Goal: Contribute content: Contribute content

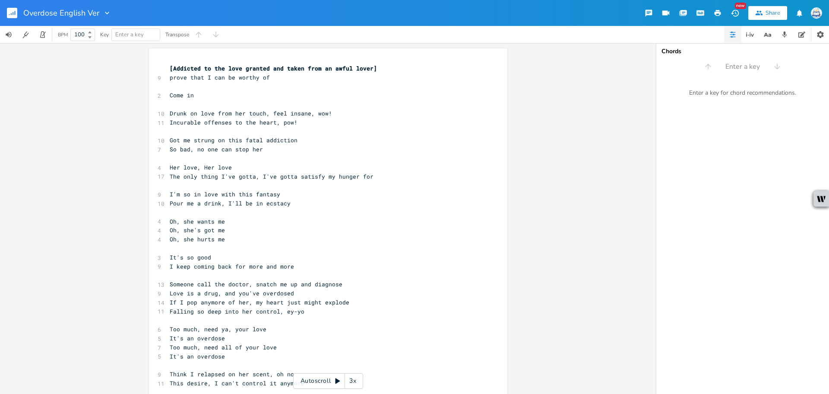
scroll to position [0, 41]
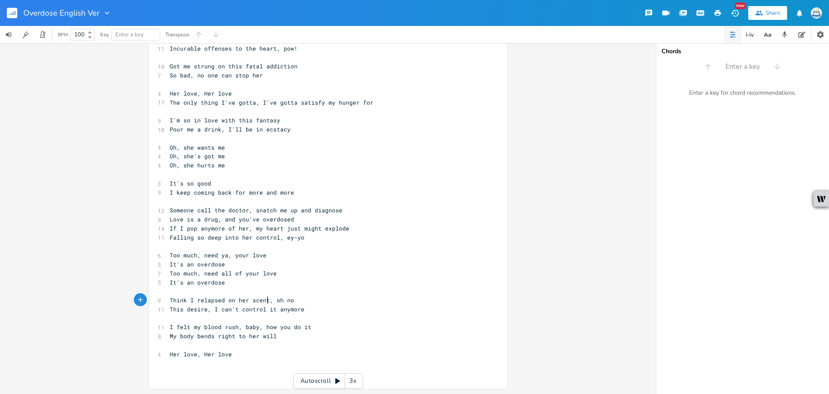
click at [265, 302] on span "Think I relapsed on her scent, oh no" at bounding box center [232, 300] width 124 height 8
drag, startPoint x: 264, startPoint y: 299, endPoint x: 246, endPoint y: 300, distance: 17.7
click at [246, 300] on span "Think I relapsed on her scent, oh no" at bounding box center [232, 300] width 124 height 8
type textarea "touch"
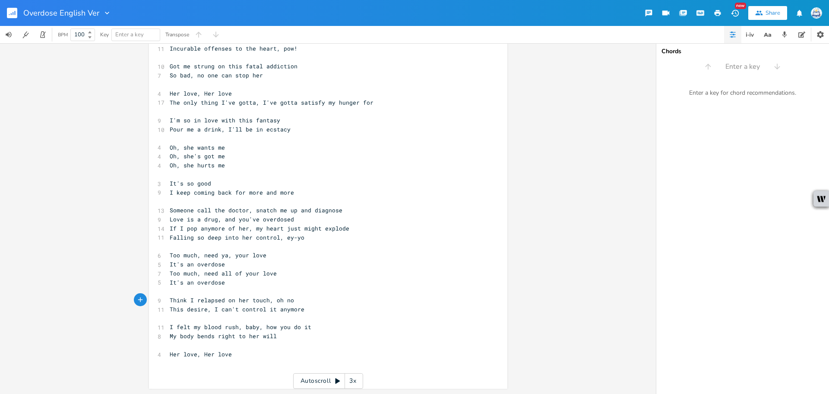
click at [292, 327] on span "I felt my blood rush, baby, how you do it" at bounding box center [241, 327] width 142 height 8
drag, startPoint x: 287, startPoint y: 312, endPoint x: 276, endPoint y: 311, distance: 10.8
click at [276, 311] on span "This desire, I can't control it anymore" at bounding box center [237, 309] width 135 height 8
type textarea "no m"
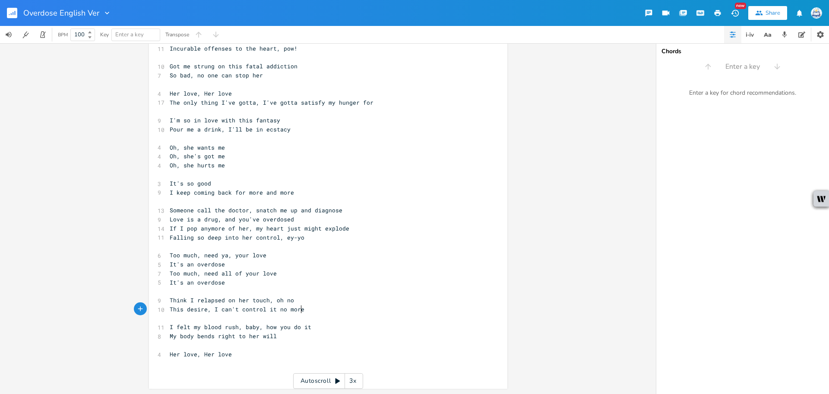
click at [318, 311] on pre "This desire, I can't control it no more" at bounding box center [324, 309] width 312 height 9
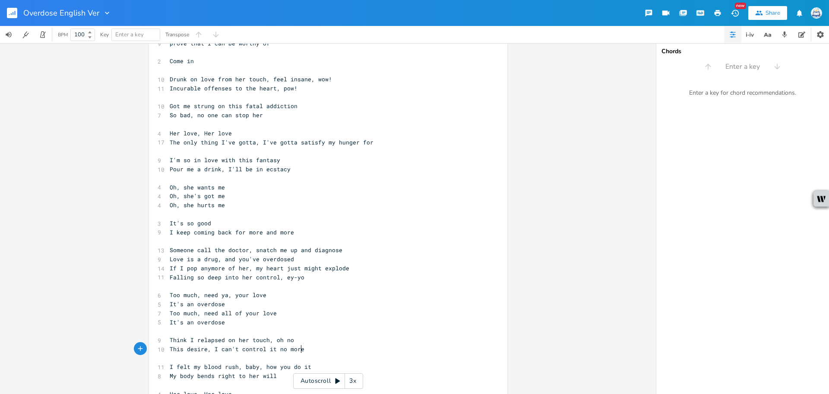
scroll to position [74, 0]
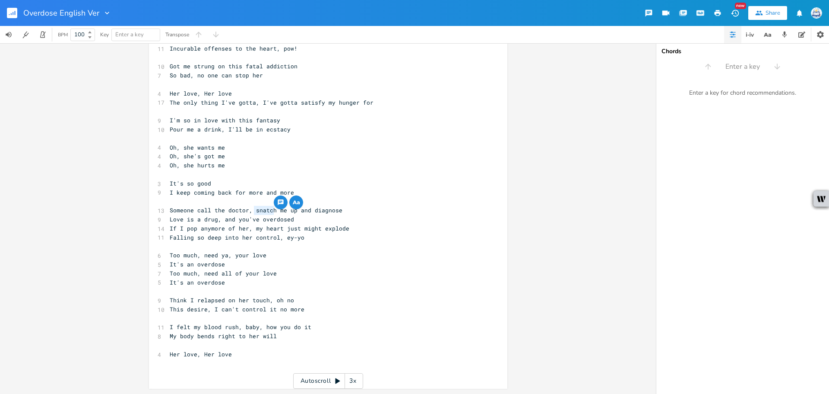
drag, startPoint x: 271, startPoint y: 212, endPoint x: 250, endPoint y: 212, distance: 21.2
click at [250, 212] on span "Someone call the doctor, snatch me up and diagnose" at bounding box center [256, 210] width 173 height 8
type textarea "lock"
click at [319, 241] on pre "Falling so deep into her control, ey-yo" at bounding box center [324, 237] width 312 height 9
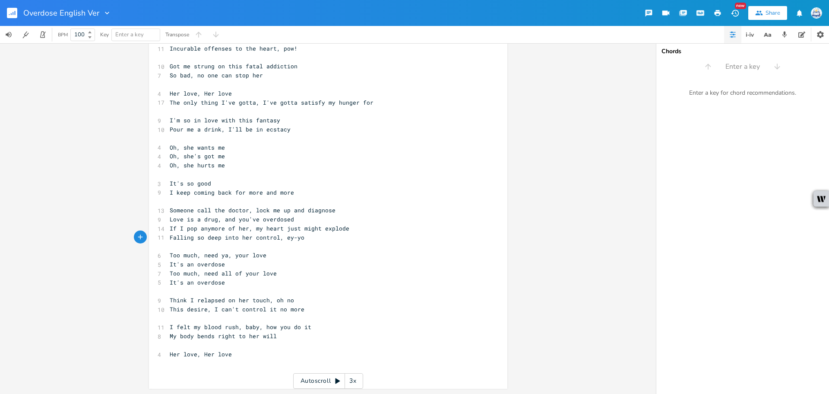
click at [292, 357] on pre "Her love, Her love" at bounding box center [324, 353] width 312 height 9
drag, startPoint x: 184, startPoint y: 298, endPoint x: 156, endPoint y: 300, distance: 28.6
click at [168, 300] on div "9 Think I relapsed on her touch, oh no" at bounding box center [324, 299] width 312 height 9
type textarea "m"
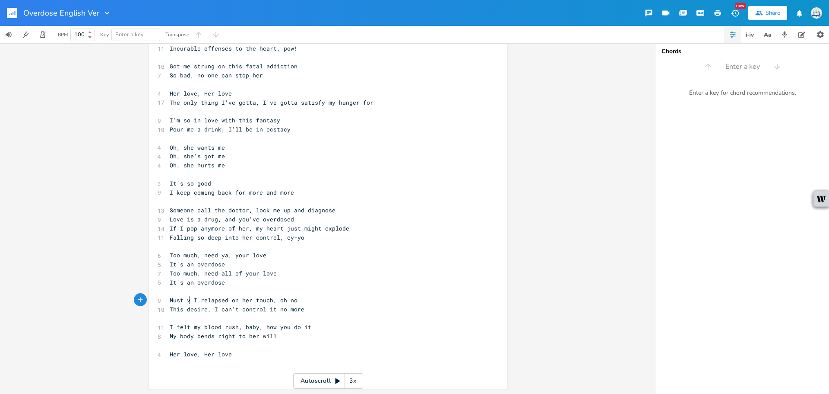
type textarea "Must've"
drag, startPoint x: 272, startPoint y: 302, endPoint x: 253, endPoint y: 302, distance: 19.0
click at [253, 302] on span "Must've I relapsed on her touch, oh no" at bounding box center [235, 300] width 131 height 8
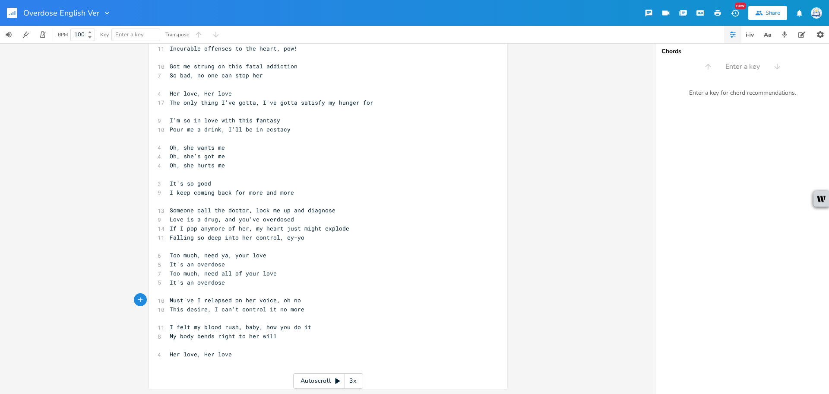
type textarea "voice"
click at [328, 371] on pre "​" at bounding box center [324, 371] width 312 height 9
click at [336, 360] on pre "​" at bounding box center [324, 363] width 312 height 9
type textarea "I'e got"
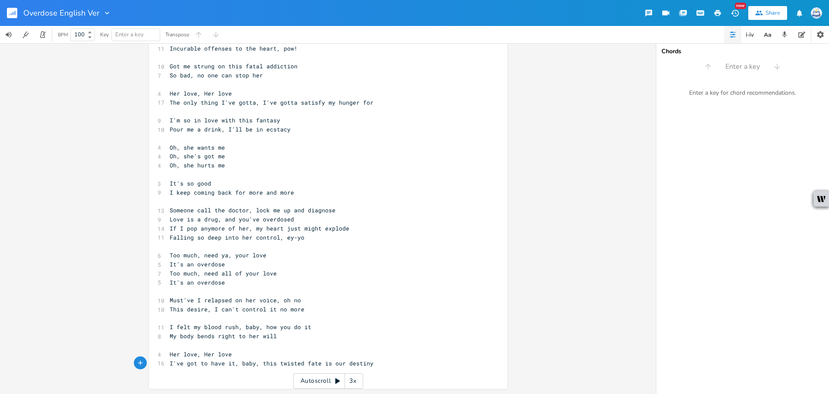
type textarea "ve got to have it, baby, this twisted fate is our destiny"
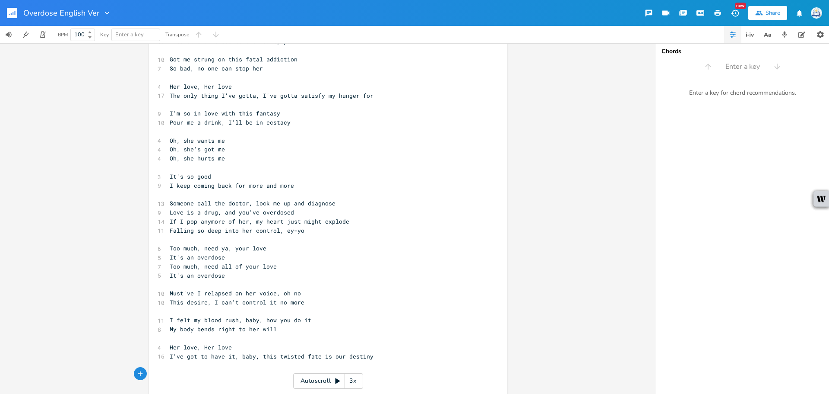
scroll to position [92, 0]
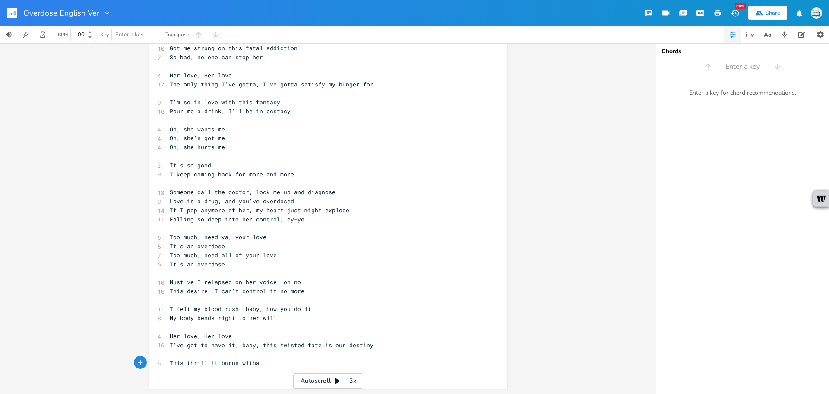
type textarea "This thrill it burns witha"
type textarea "a noxious heat, yeah"
type textarea "And now it's"
type textarea "controls ever part o"
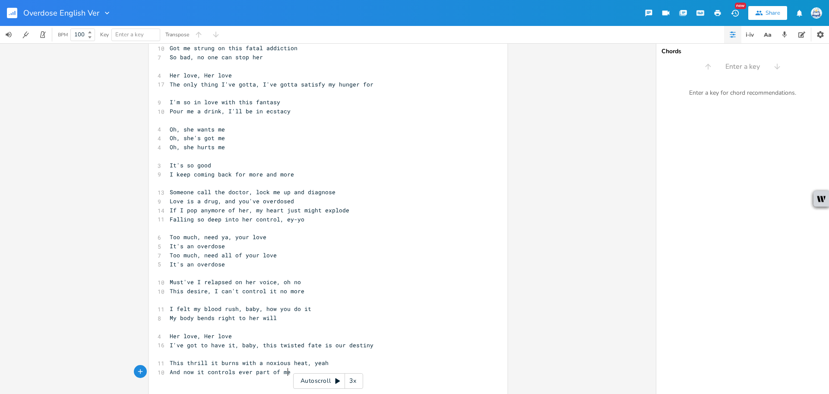
scroll to position [0, 11]
type textarea "f me"
click at [199, 281] on span "Must've I relapsed on her voice, oh no" at bounding box center [235, 282] width 131 height 8
click at [298, 338] on pre "Her love, Her love" at bounding box center [324, 335] width 312 height 9
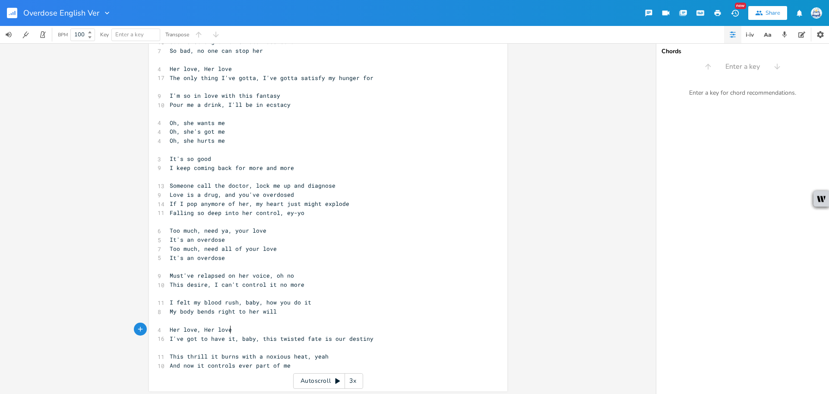
scroll to position [101, 0]
click at [246, 360] on span "And now it controls ever part of me" at bounding box center [230, 363] width 121 height 8
type textarea "y"
click at [302, 368] on pre "​" at bounding box center [324, 371] width 312 height 9
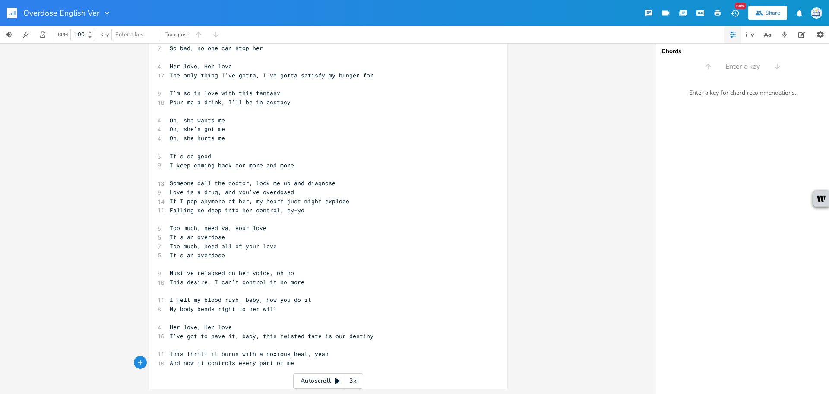
type textarea "controls every part of me"
drag, startPoint x: 295, startPoint y: 364, endPoint x: 59, endPoint y: 370, distance: 236.4
click at [59, 370] on div "x [Addicted to the love granted and taken from an awful lover] 9 prove that I c…" at bounding box center [328, 218] width 656 height 350
click at [230, 367] on pre "​" at bounding box center [324, 371] width 312 height 9
type textarea "at, yeah A"
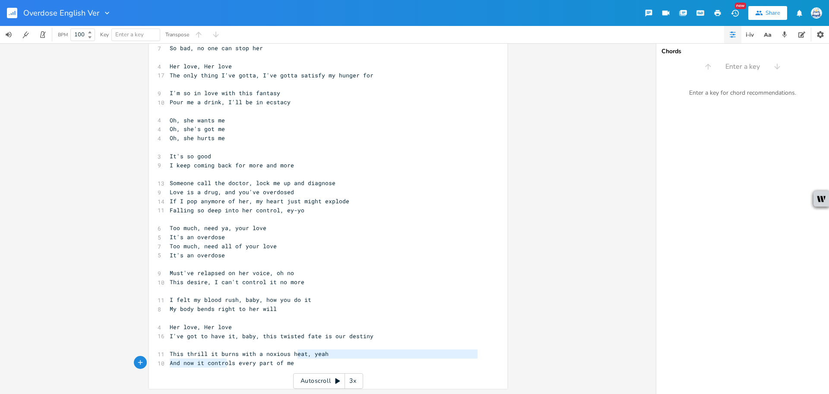
drag, startPoint x: 276, startPoint y: 362, endPoint x: 172, endPoint y: 361, distance: 104.1
click at [170, 362] on pre "And now it controls every part of me" at bounding box center [324, 362] width 312 height 9
click at [288, 356] on span "This thrill it burns with a noxious heat, yeah" at bounding box center [249, 353] width 159 height 8
drag, startPoint x: 293, startPoint y: 364, endPoint x: 135, endPoint y: 364, distance: 158.5
click at [135, 364] on div "And now it controls every part of me x [Addicted to the love granted and taken …" at bounding box center [328, 218] width 656 height 350
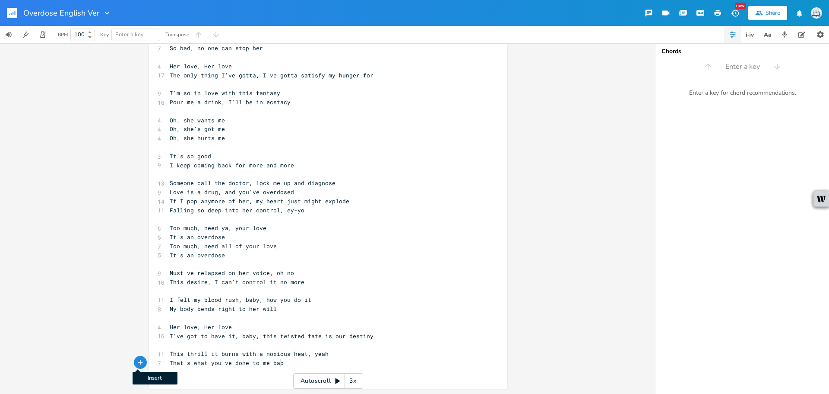
type textarea "That's what you've done to me baby"
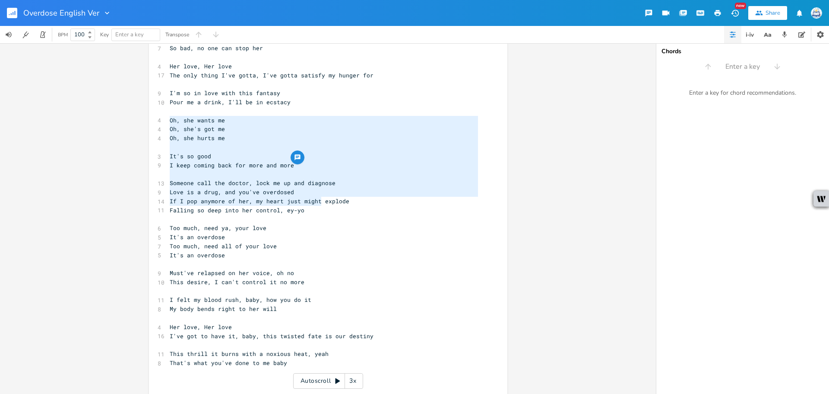
type textarea "Oh, she wants me Oh, she's got me Oh, she hurts me It's so good I keep coming b…"
drag, startPoint x: 167, startPoint y: 118, endPoint x: 320, endPoint y: 211, distance: 179.1
click at [320, 211] on div "[Addicted to the love granted and taken from an awful lover] 9 prove that I can…" at bounding box center [324, 178] width 312 height 431
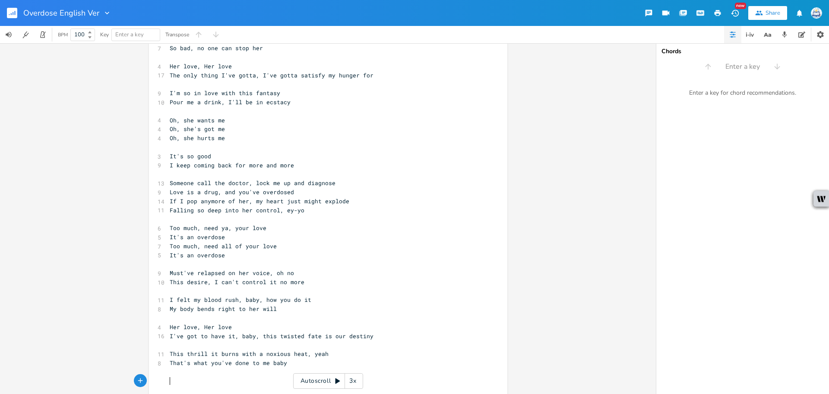
click at [239, 381] on pre "​" at bounding box center [324, 380] width 312 height 9
paste textarea
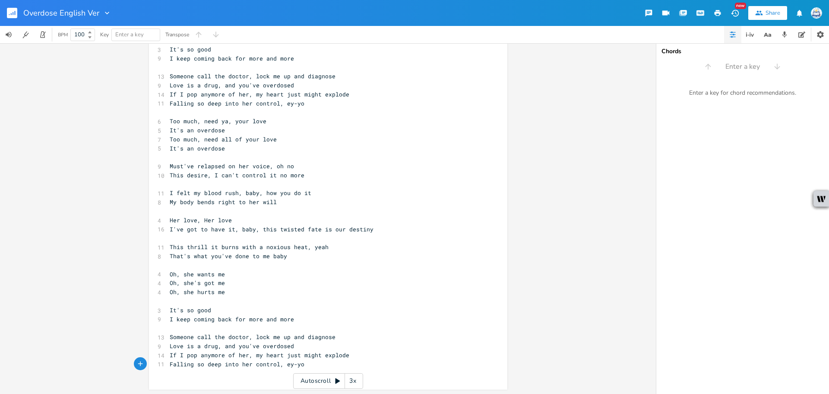
scroll to position [209, 0]
drag, startPoint x: 296, startPoint y: 319, endPoint x: 191, endPoint y: 317, distance: 105.0
click at [191, 317] on pre "I keep coming back for more and more" at bounding box center [324, 318] width 312 height 9
type textarea "thinking h"
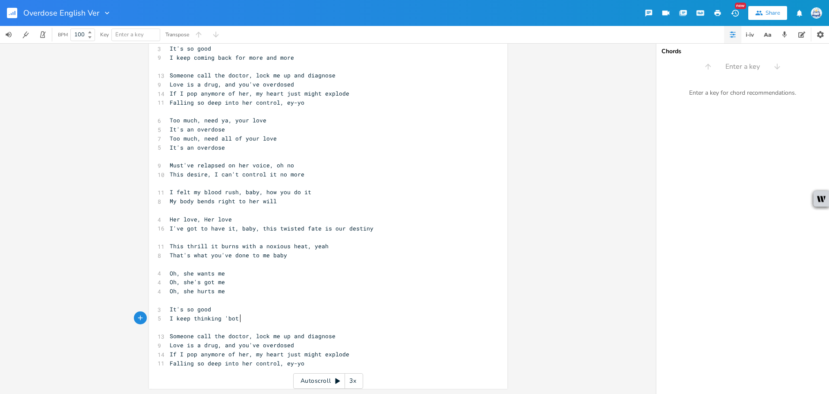
type textarea "'bot he"
type textarea "ut her day and night"
click at [225, 309] on pre "It's so good" at bounding box center [324, 309] width 312 height 9
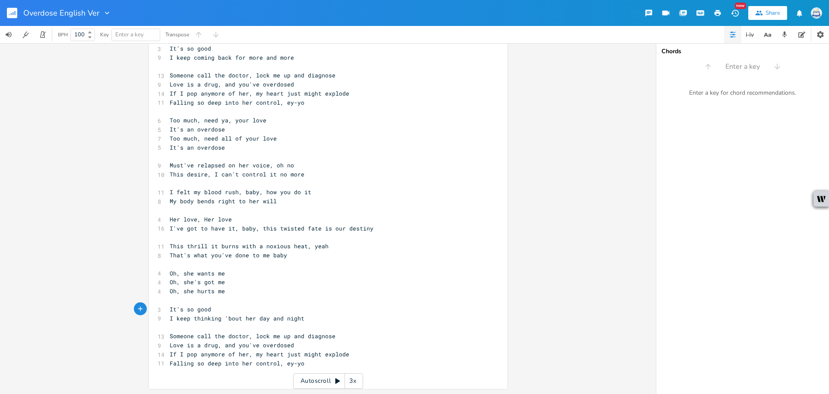
type textarea "'s so good"
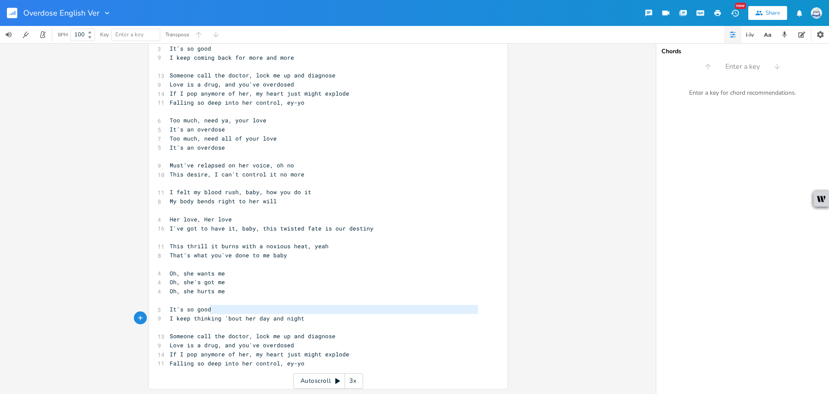
drag, startPoint x: 213, startPoint y: 308, endPoint x: 122, endPoint y: 310, distance: 90.3
click at [122, 314] on div "x [Addicted to the love granted and taken from an awful lover] 9 prove that I c…" at bounding box center [328, 218] width 656 height 350
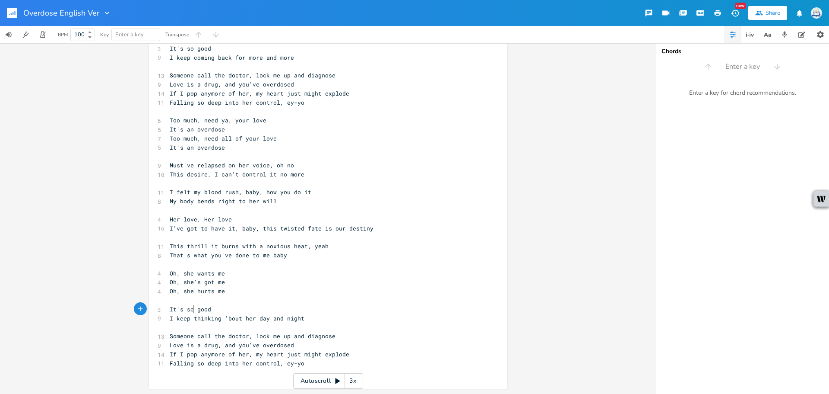
click at [192, 307] on span "It's so good" at bounding box center [190, 309] width 41 height 8
drag, startPoint x: 227, startPoint y: 306, endPoint x: 127, endPoint y: 307, distance: 100.2
click at [127, 307] on div "It's so good x [Addicted to the love granted and taken from an awful lover] 9 p…" at bounding box center [328, 218] width 656 height 350
type textarea "And so"
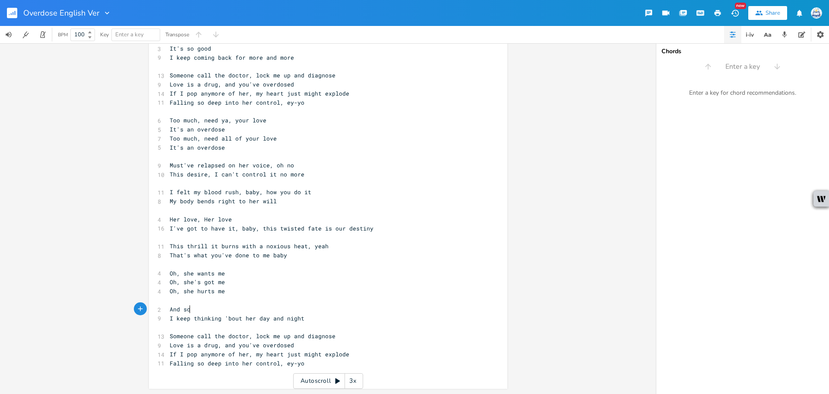
click at [233, 310] on pre "And so" at bounding box center [324, 309] width 312 height 9
click at [213, 321] on span "I keep thinking 'bout her day and night" at bounding box center [237, 318] width 135 height 8
type textarea "'"
click at [262, 321] on span "I keep thinkin' 'bout her day and night" at bounding box center [237, 318] width 135 height 8
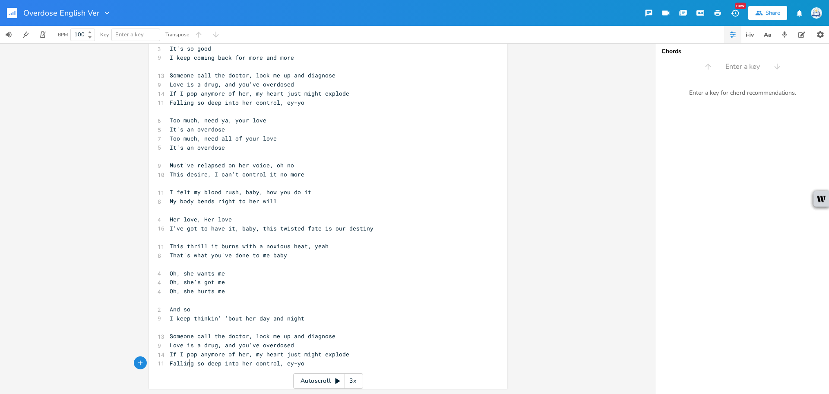
click at [189, 364] on span "Falling so deep into her control, ey-yo" at bounding box center [237, 363] width 135 height 8
click at [188, 366] on span "Falling so deep into her control, ey-yo" at bounding box center [237, 363] width 135 height 8
type textarea "'"
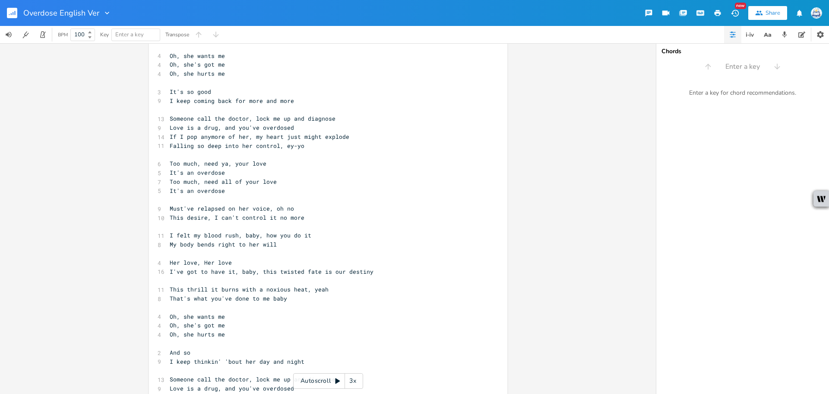
scroll to position [122, 0]
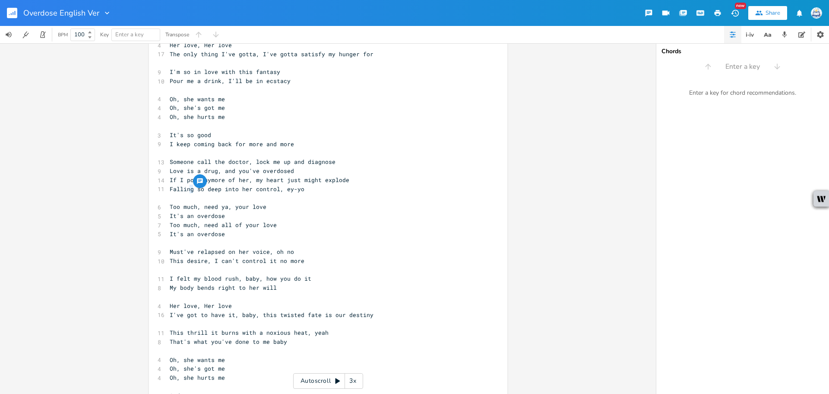
click at [188, 191] on span "Falling so deep into her control, ey-yo" at bounding box center [237, 189] width 135 height 8
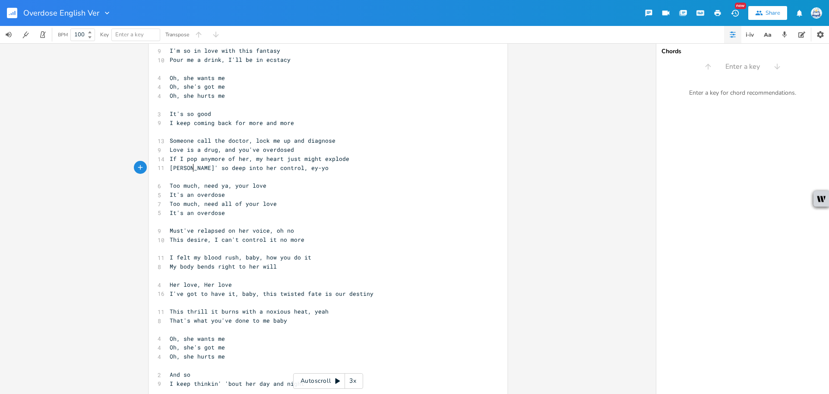
scroll to position [209, 0]
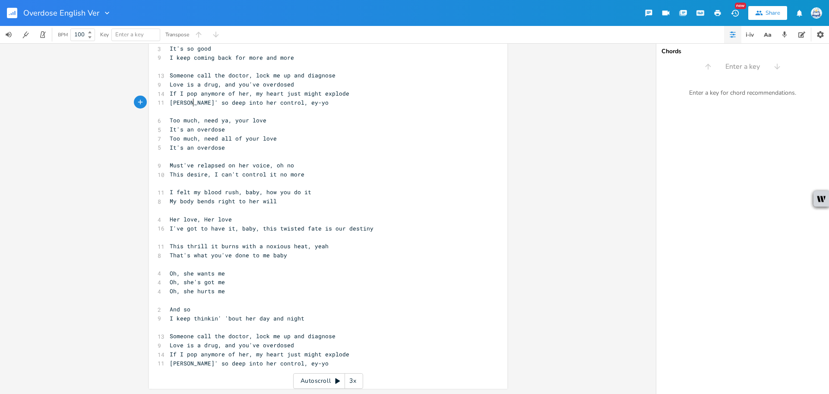
type textarea "'"
click at [371, 342] on pre "Love is a drug, and you've overdosed" at bounding box center [324, 344] width 312 height 9
click at [342, 362] on pre "[PERSON_NAME]' so deep into her control, ey-yo" at bounding box center [324, 363] width 312 height 9
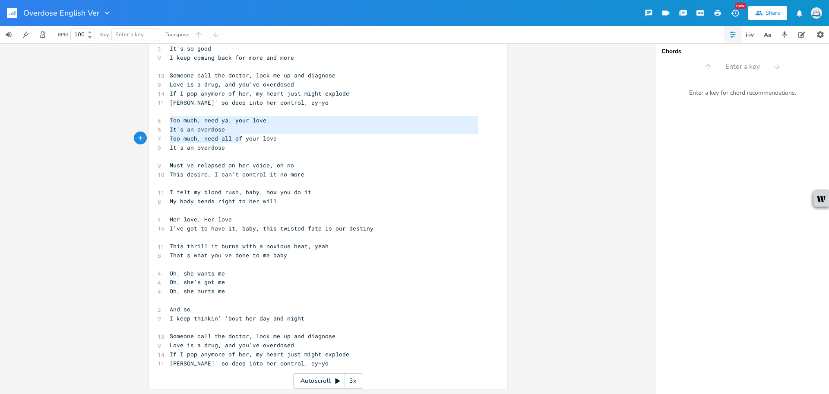
type textarea "Too much, need ya, your love It's an overdose Too much, need all of your love I…"
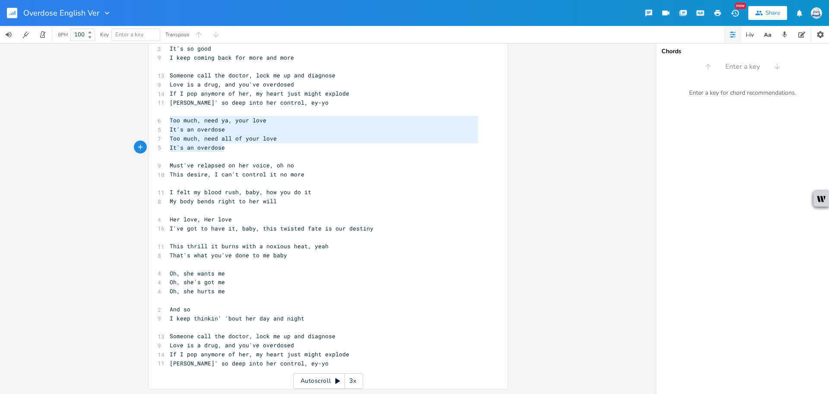
drag, startPoint x: 168, startPoint y: 120, endPoint x: 262, endPoint y: 150, distance: 98.4
click at [262, 150] on div "[Addicted to the love granted and taken from an awful lover] 9 prove that I can…" at bounding box center [324, 115] width 312 height 521
click at [216, 377] on div "x [Addicted to the love granted and taken from an awful lover] 9 prove that I c…" at bounding box center [324, 116] width 312 height 524
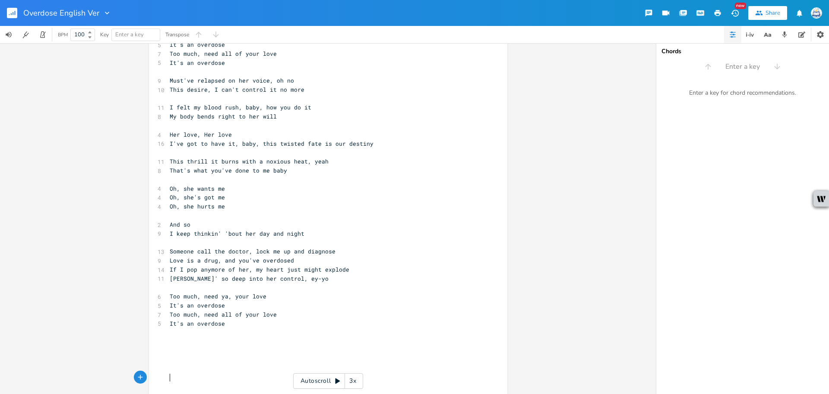
scroll to position [311, 0]
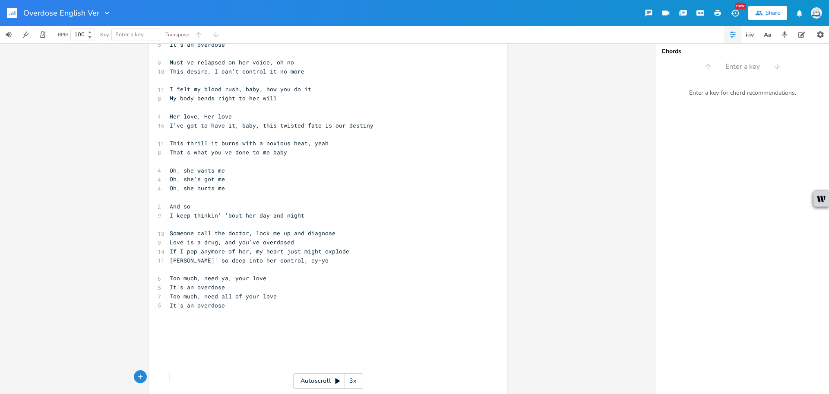
click at [202, 331] on pre "​" at bounding box center [324, 331] width 312 height 9
click at [202, 321] on pre "​" at bounding box center [324, 322] width 312 height 9
type textarea "I don't want"
type textarea "ain't lookin' to eas"
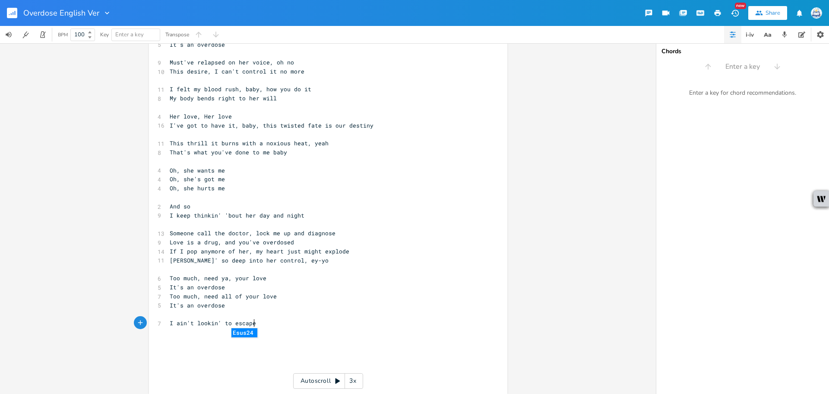
scroll to position [0, 16]
type textarea "scape her tot"
type textarea "rture, now"
type textarea "It's a pain i'll gladly take"
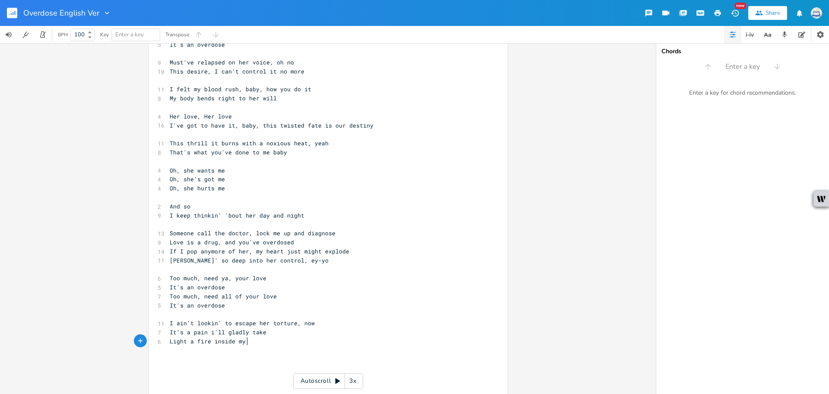
scroll to position [0, 54]
type textarea "Light a fire inside my"
type textarea "body, you"
drag, startPoint x: 258, startPoint y: 340, endPoint x: 243, endPoint y: 340, distance: 14.7
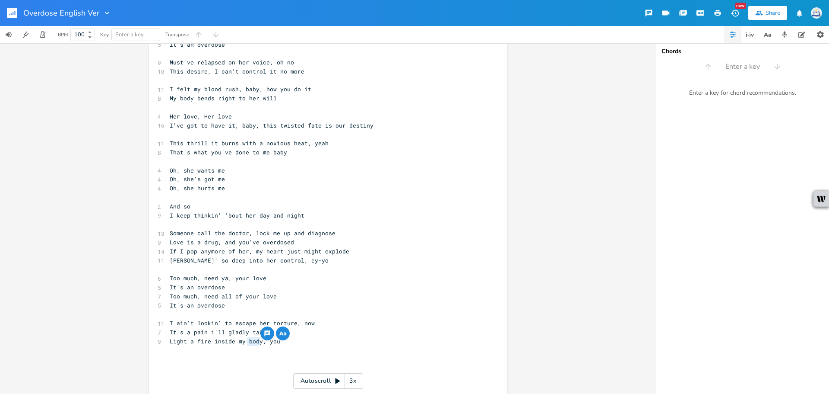
click at [243, 340] on span "Light a fire inside my body, you" at bounding box center [225, 341] width 111 height 8
type textarea "heart"
click at [290, 342] on pre "Light a fire inside my heart, you" at bounding box center [324, 341] width 312 height 9
type textarea "Take over what I know of me"
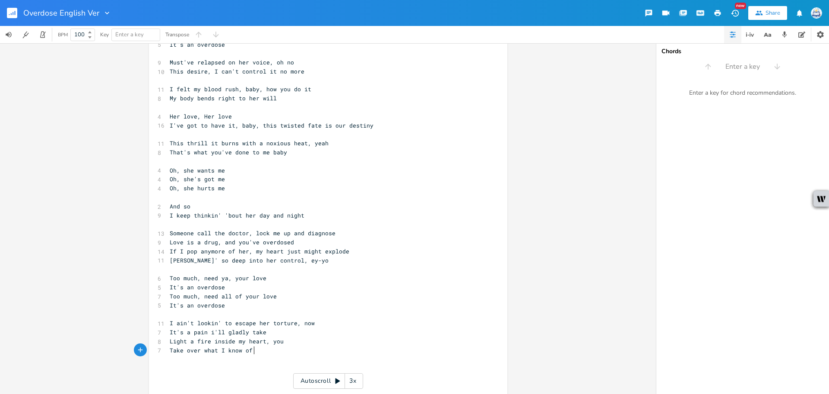
scroll to position [0, 74]
type textarea "I'm never too uf"
type textarea "full,"
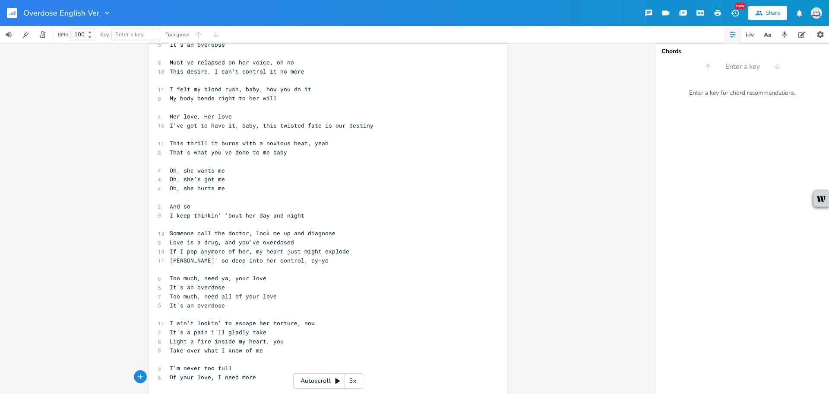
type textarea "Of your love, I need more"
type textarea "'m never too full"
drag, startPoint x: 232, startPoint y: 366, endPoint x: 170, endPoint y: 366, distance: 61.3
click at [170, 366] on pre "I'm never too full" at bounding box center [324, 367] width 312 height 9
type textarea "can't stop this lust"
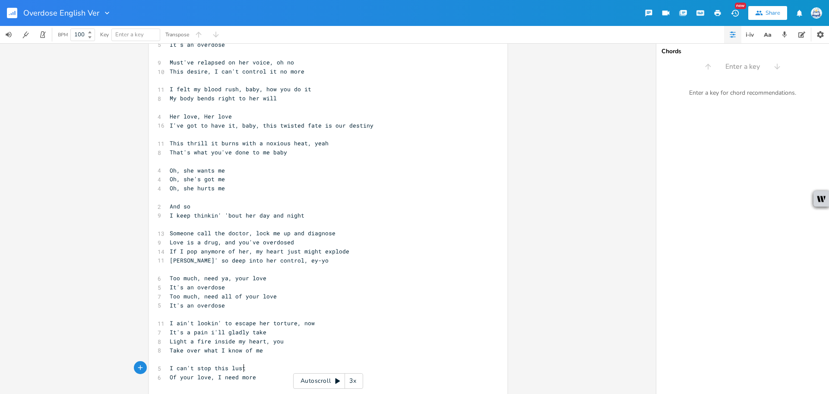
scroll to position [0, 48]
type textarea "need more"
drag, startPoint x: 254, startPoint y: 374, endPoint x: 161, endPoint y: 379, distance: 93.0
click at [161, 379] on div "Of your love, I need more x [Addicted to the love granted and taken from an awf…" at bounding box center [328, 97] width 359 height 720
type textarea "For alover"
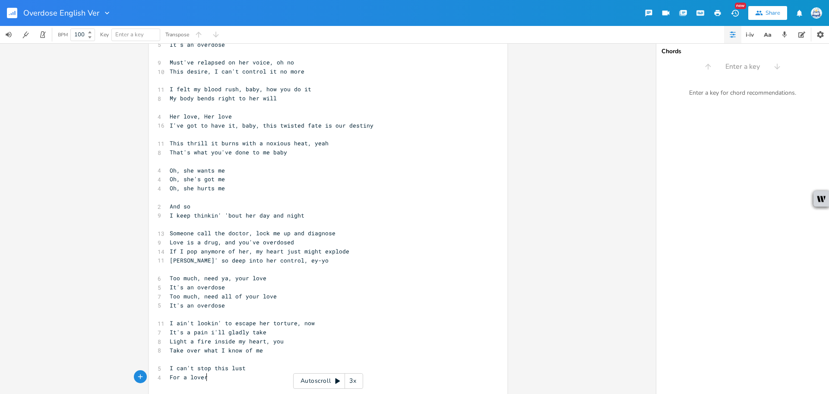
scroll to position [0, 16]
type textarea "lover"
type textarea "so far gone"
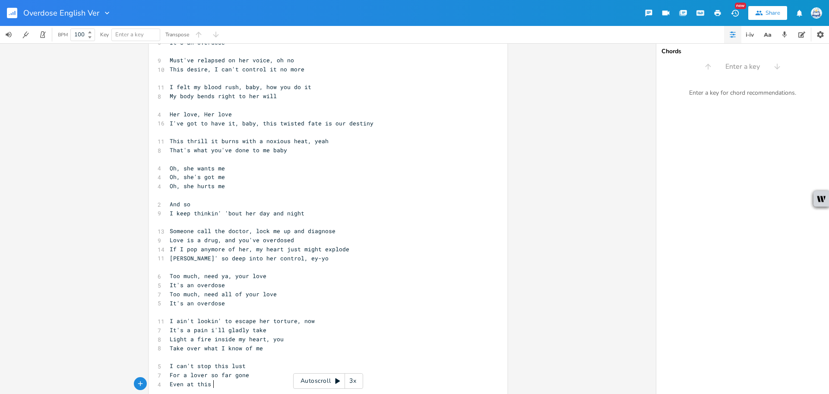
type textarea "Even at this"
drag, startPoint x: 215, startPoint y: 383, endPoint x: 155, endPoint y: 382, distance: 60.5
click at [168, 382] on div "4 Even at this" at bounding box center [324, 383] width 312 height 9
click at [279, 317] on span "I ain't lookin' to escape her torture, now" at bounding box center [242, 321] width 145 height 8
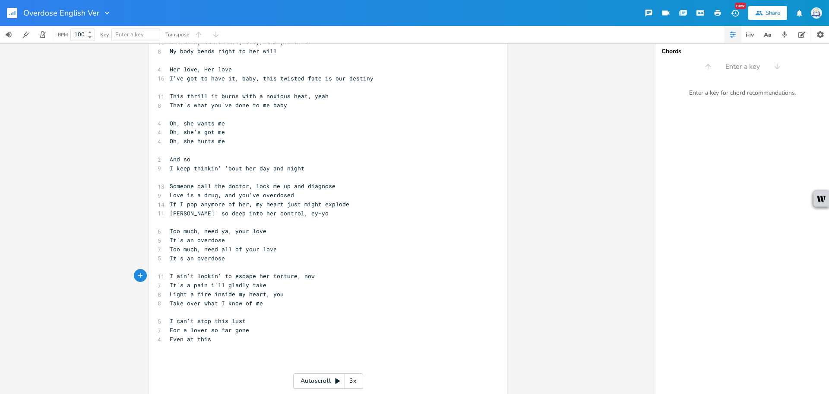
scroll to position [388, 0]
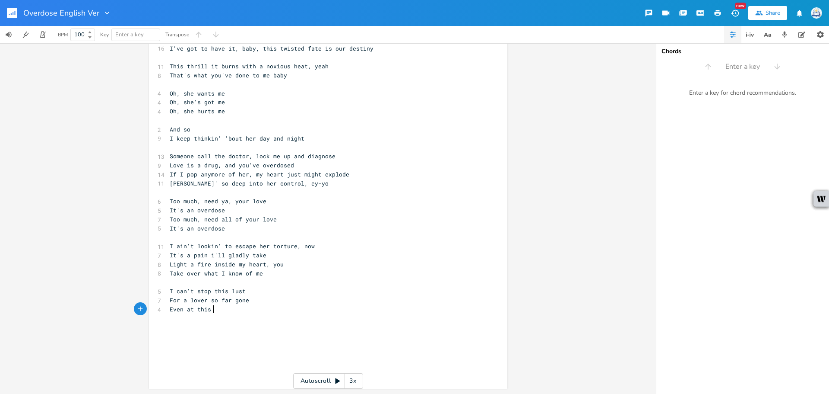
type textarea "Even at this"
drag, startPoint x: 229, startPoint y: 308, endPoint x: 106, endPoint y: 311, distance: 123.6
click at [106, 311] on div "Even at this x [Addicted to the love granted and taken from an awful lover] 9 p…" at bounding box center [328, 218] width 656 height 350
click at [205, 304] on pre "For a lover so far gone" at bounding box center [324, 299] width 312 height 9
click at [203, 311] on pre "​" at bounding box center [324, 309] width 312 height 9
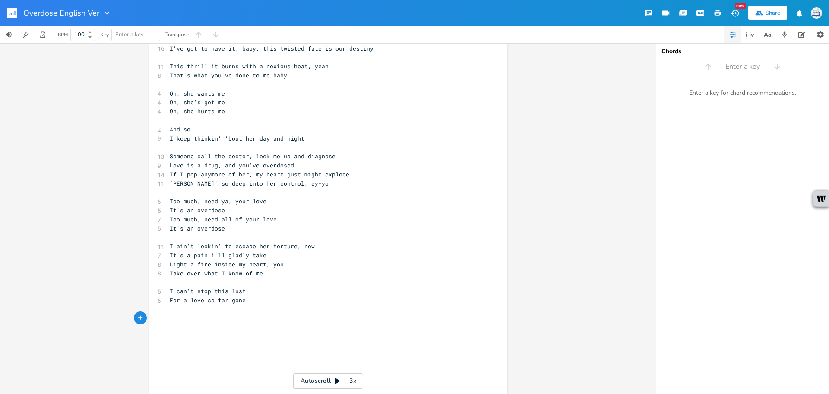
click at [205, 320] on pre "​" at bounding box center [324, 318] width 312 height 9
drag, startPoint x: 244, startPoint y: 301, endPoint x: 188, endPoint y: 299, distance: 55.8
click at [188, 299] on pre "For a love so far gone" at bounding box center [324, 299] width 312 height 9
type textarea "[PERSON_NAME]"
type textarea "xic lv"
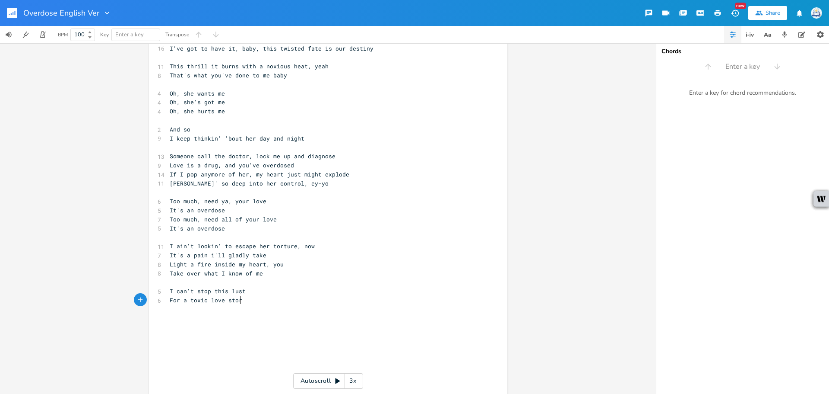
scroll to position [0, 23]
type textarea "ove story"
type textarea "Even if I die, you're in my ehar"
type textarea "heart"
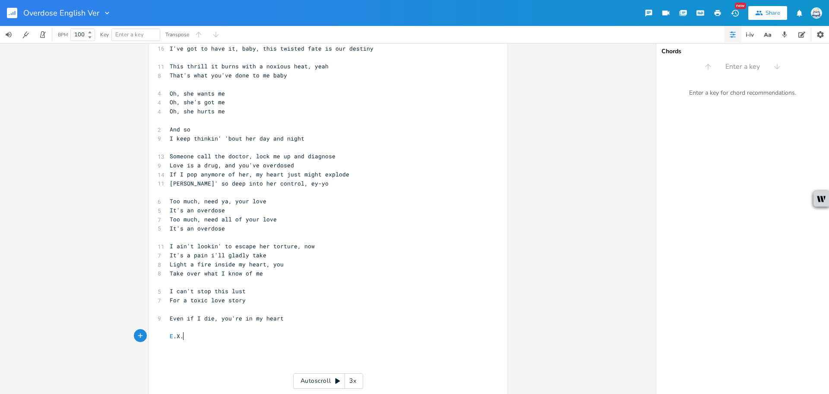
type textarea "E.X.O"
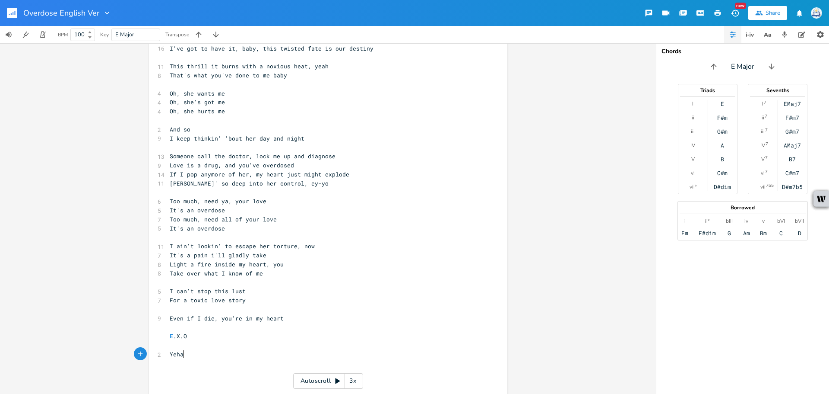
type textarea "Yeha,"
type textarea "ah, I'"
type textarea "fill up on you like I"
type textarea "'m o"
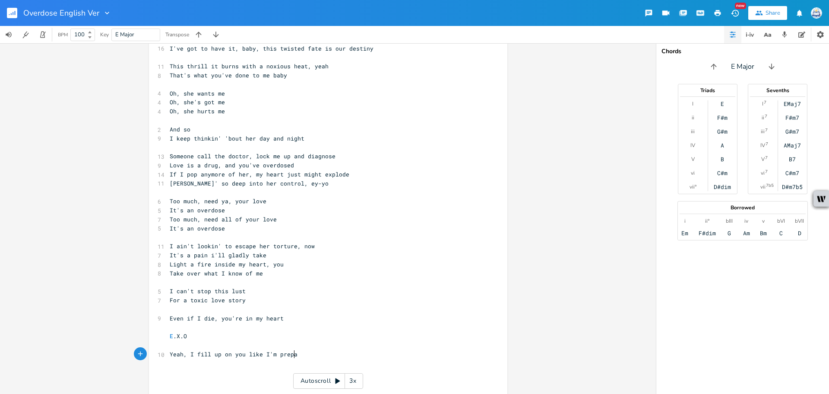
type textarea "prepai"
type textarea "ring to die"
drag, startPoint x: 305, startPoint y: 355, endPoint x: 274, endPoint y: 356, distance: 31.1
click at [274, 356] on span "Yeah, I fill up on you like I'm preparing to die" at bounding box center [253, 354] width 166 height 8
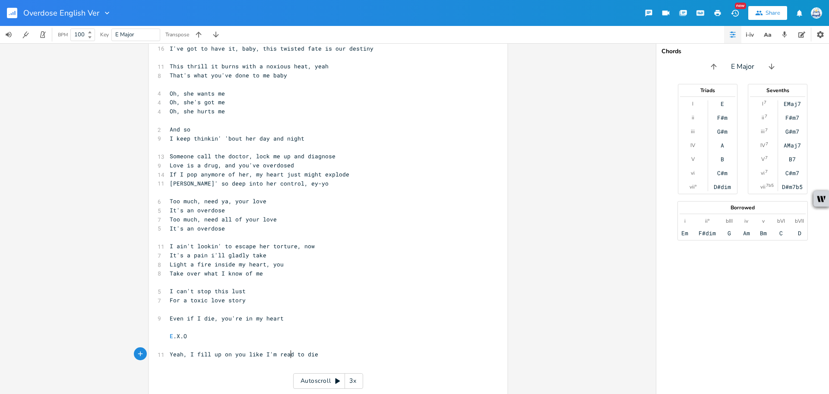
type textarea "ready"
click at [381, 358] on pre "Yeah, I fill up on you like I'm ready to die" at bounding box center [324, 353] width 312 height 9
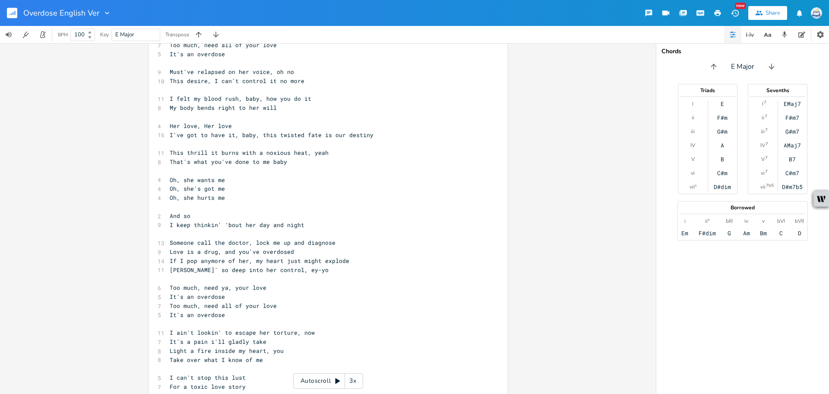
type textarea "This shit is lethal, got me shaking"
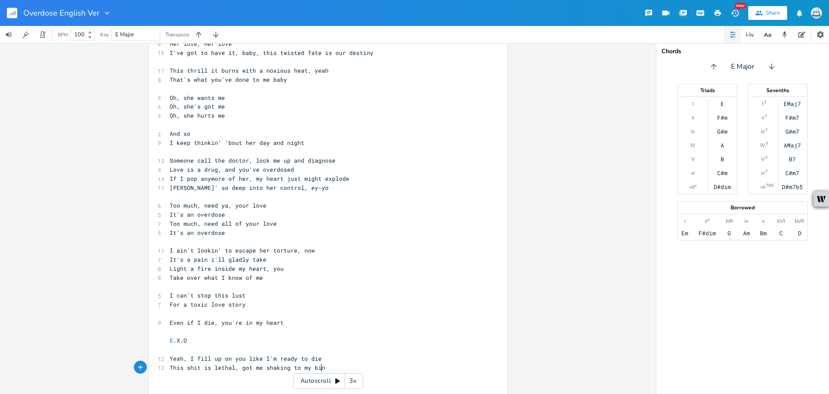
type textarea "to my bine"
type textarea "ones and I can't deny"
drag, startPoint x: 285, startPoint y: 369, endPoint x: 252, endPoint y: 368, distance: 32.4
click at [252, 368] on span "This shit is lethal, got me shaking to my bones and I can't deny" at bounding box center [280, 367] width 221 height 8
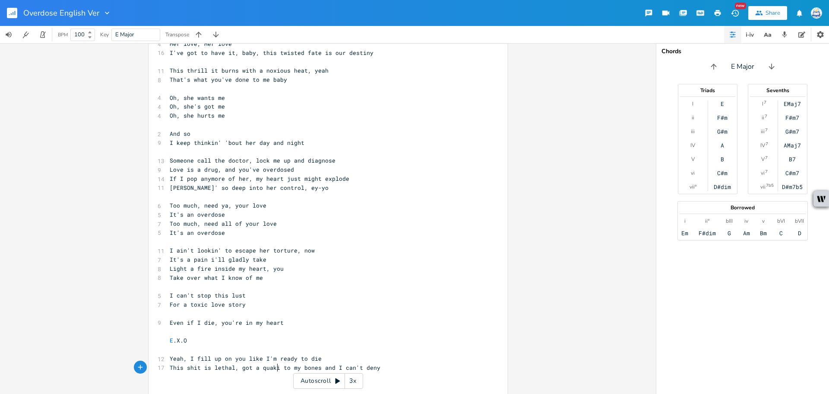
type textarea "a quaking"
click at [289, 371] on pre "This shit is lethal, got a quaking to my bones and I can't deny" at bounding box center [324, 367] width 312 height 9
drag, startPoint x: 292, startPoint y: 368, endPoint x: 286, endPoint y: 369, distance: 5.7
click at [286, 369] on span "This shit is lethal, got a quaking to my bones and I can't deny" at bounding box center [279, 367] width 218 height 8
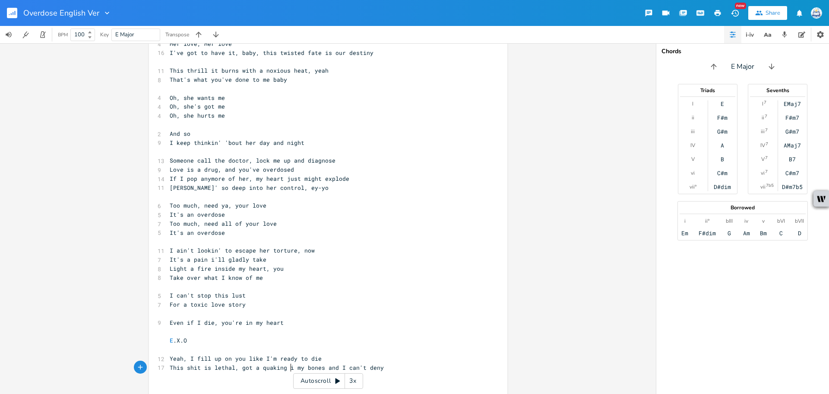
type textarea "in"
click at [374, 356] on pre "Yeah, I fill up on you like I'm ready to die" at bounding box center [324, 358] width 312 height 9
click at [379, 364] on pre "This shit is lethal, got a quaking in my bones and I can't deny" at bounding box center [324, 367] width 312 height 9
type textarea "aI"
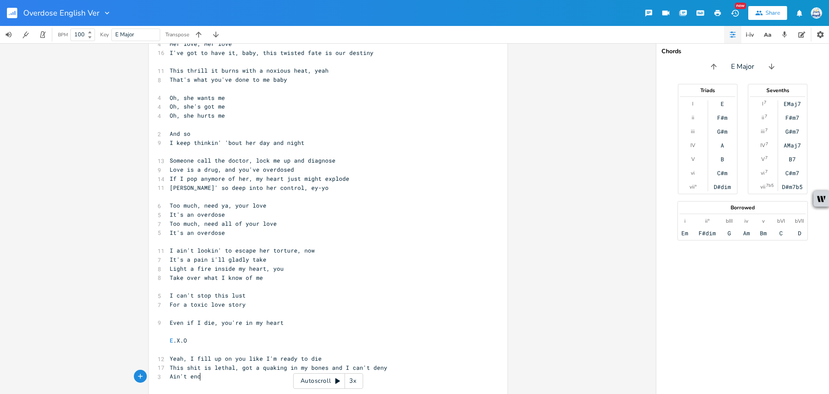
type textarea "Ain't enogu"
type textarea "ugh keepme"
type textarea "me si"
type textarea "distan"
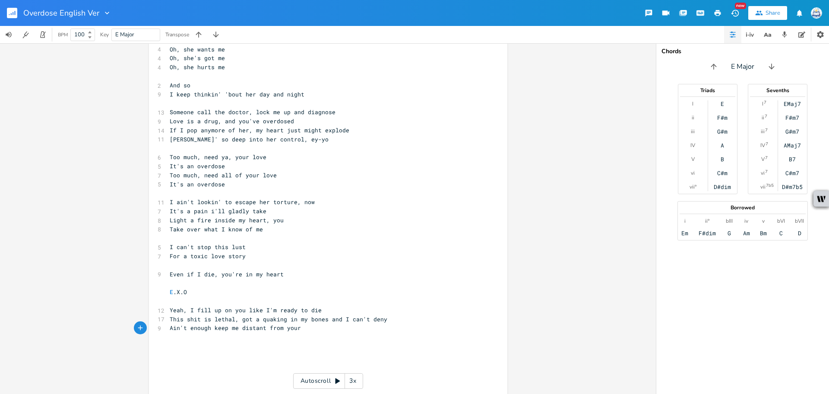
scroll to position [478, 0]
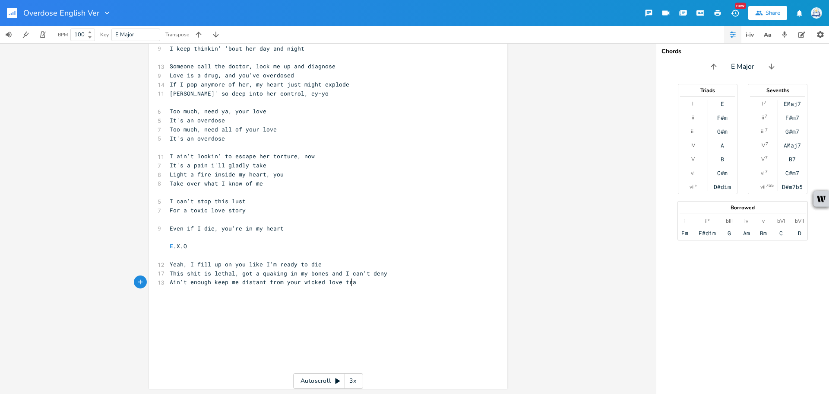
type textarea "t from your wicked love tram"
type textarea "uma"
drag, startPoint x: 336, startPoint y: 283, endPoint x: 298, endPoint y: 280, distance: 38.1
click at [298, 280] on span "Ain't enough keep me distant from your wicked love trauma" at bounding box center [268, 282] width 197 height 8
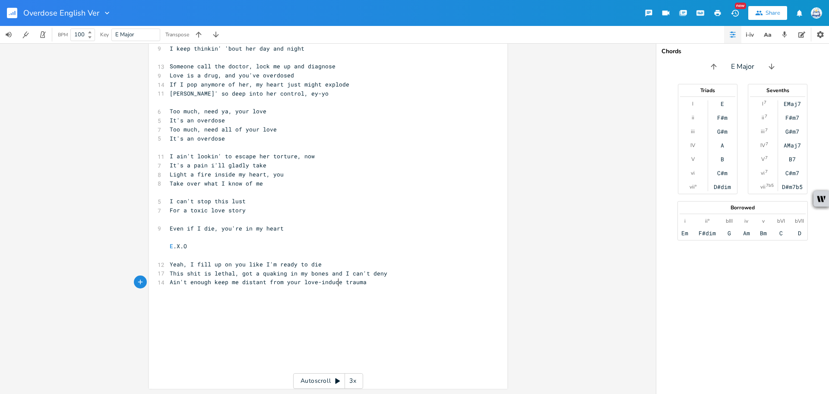
scroll to position [0, 33]
type textarea "love-induced"
click at [332, 301] on pre "​" at bounding box center [324, 299] width 312 height 9
click at [313, 280] on span "Ain't enough keep me distant from your love-induced trauma" at bounding box center [270, 282] width 200 height 8
click at [338, 279] on span "Ain't enough keep me distant from your love-induced trauma" at bounding box center [270, 282] width 200 height 8
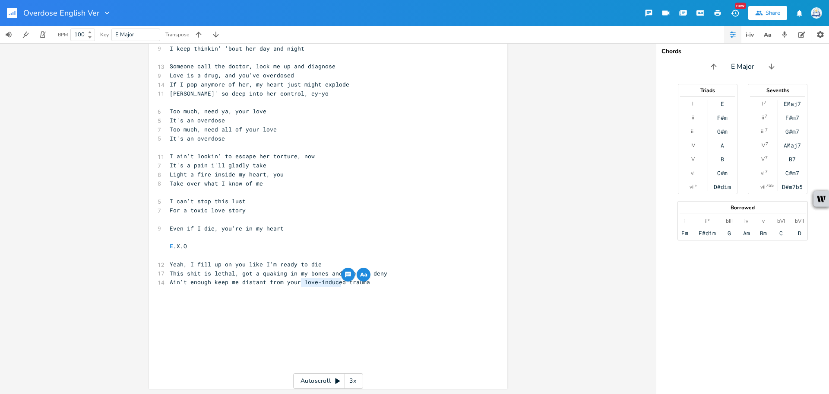
drag, startPoint x: 339, startPoint y: 280, endPoint x: 299, endPoint y: 281, distance: 40.2
click at [299, 281] on span "Ain't enough keep me distant from your love-induced trauma" at bounding box center [270, 282] width 200 height 8
type textarea "wicked, love"
click at [318, 302] on pre "​" at bounding box center [324, 299] width 312 height 9
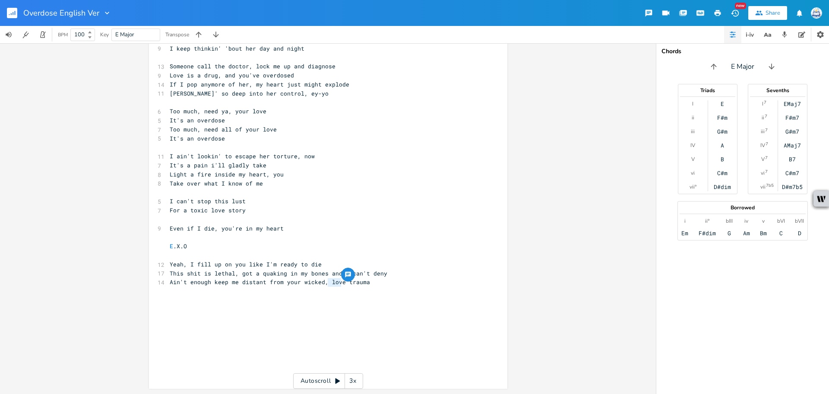
drag, startPoint x: 339, startPoint y: 282, endPoint x: 327, endPoint y: 283, distance: 12.5
click at [327, 283] on span "Ain't enough keep me distant from your wicked, love trauma" at bounding box center [270, 282] width 200 height 8
type textarea "heartless"
click at [326, 287] on pre "​" at bounding box center [324, 290] width 312 height 9
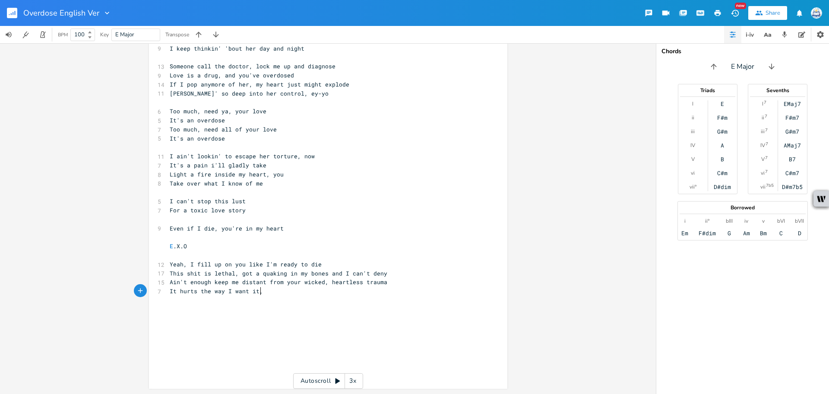
scroll to position [0, 65]
type textarea "It hurts the way I want it, and with you"
type textarea ", I can't stop"
type textarea "Hey s"
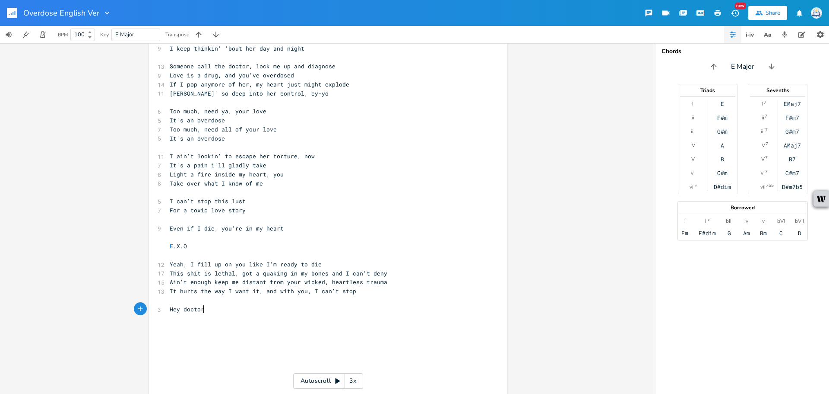
type textarea "doctor?"
type textarea "These crazy voiced"
type textarea "s deep in my mind"
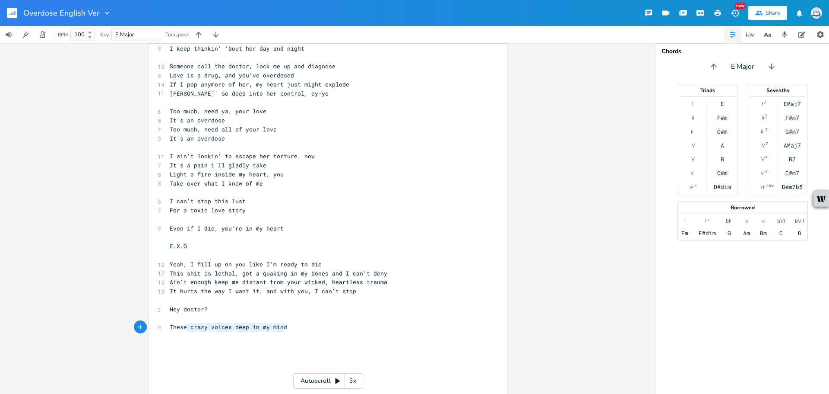
type textarea "These crazy voices deep in my mind"
drag, startPoint x: 291, startPoint y: 323, endPoint x: 131, endPoint y: 326, distance: 160.3
click at [131, 326] on div "These crazy voices deep in my mind x [Addicted to the love granted and taken fr…" at bounding box center [328, 218] width 656 height 350
click at [201, 328] on span "These crazy voices deep in my mind" at bounding box center [228, 327] width 117 height 8
click at [290, 327] on pre "These crazy voices deep in my mind" at bounding box center [324, 326] width 312 height 9
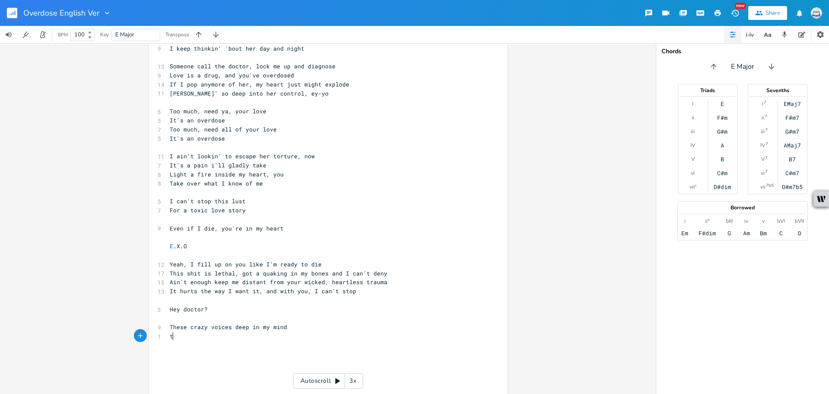
type textarea "tH"
type textarea "They tell me "take all that she of"
type textarea "offers""
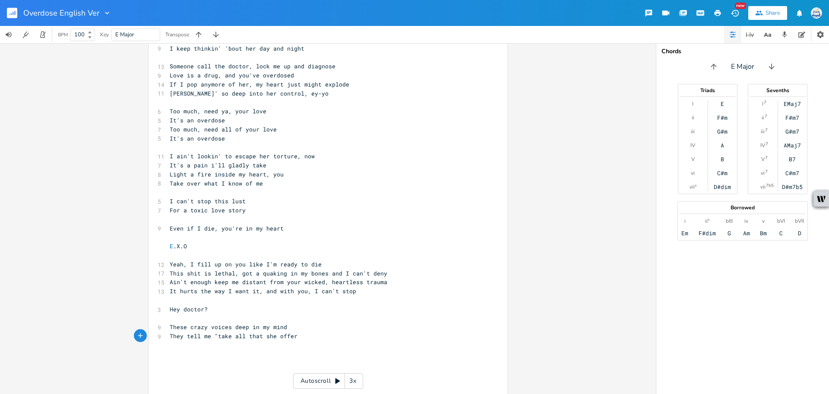
scroll to position [0, 3]
type textarea "s"
type textarea ", even if you'r l"
type textarea "e losin' it right now""
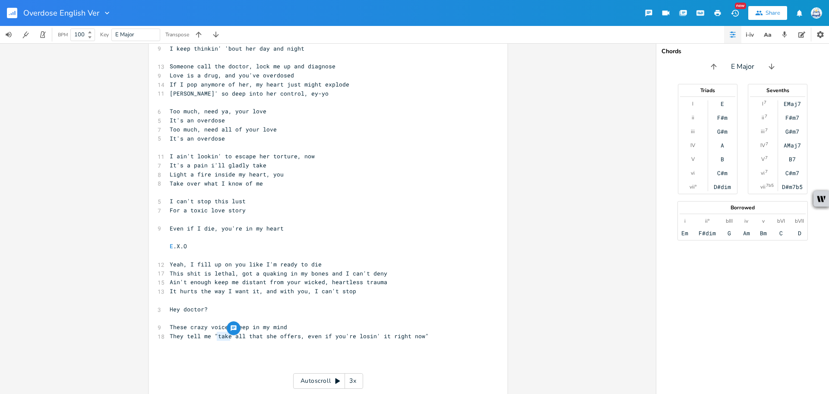
drag, startPoint x: 215, startPoint y: 335, endPoint x: 226, endPoint y: 337, distance: 11.9
click at [226, 337] on span "They tell me "take all that she offers, even if you're losin' it right now"" at bounding box center [299, 336] width 259 height 8
type textarea "down"
click at [269, 347] on pre "​" at bounding box center [324, 344] width 312 height 9
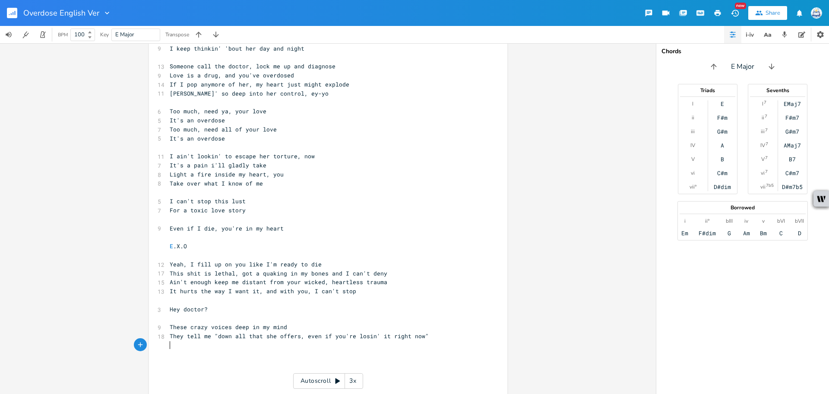
click at [478, 338] on div "x [Addicted to the love granted and taken from an awful lover] 9 prove that I c…" at bounding box center [334, 3] width 333 height 839
click at [298, 311] on pre "Hey doctor?" at bounding box center [324, 309] width 312 height 9
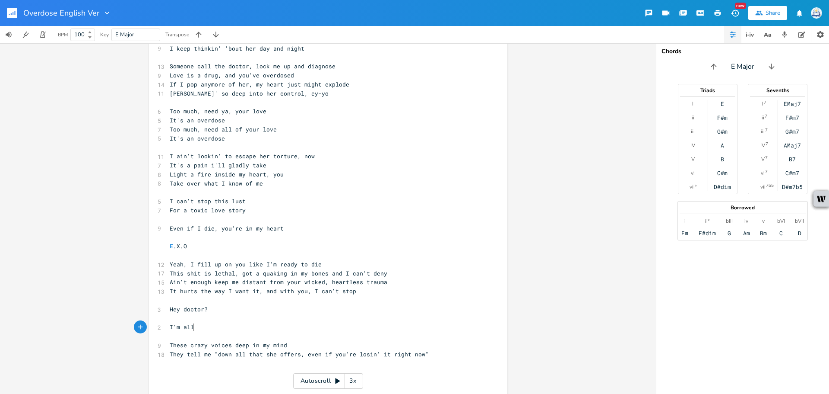
type textarea "I'm all"
type textarea "m"
type textarea "melting r"
type textarea "all over irght"
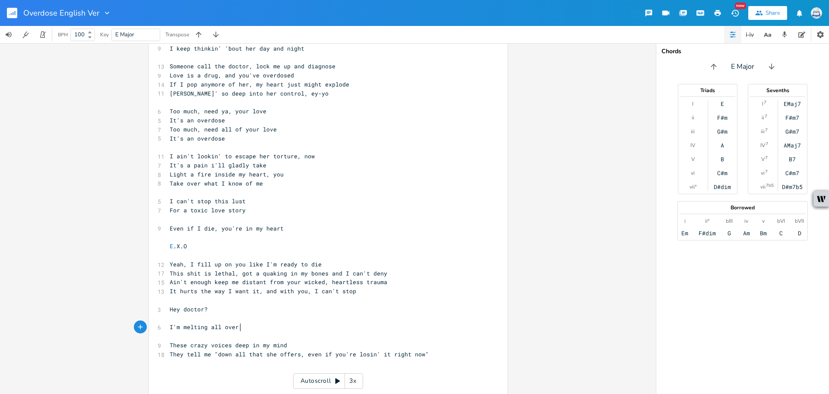
type textarea "r"
type textarea "right now"
click at [178, 327] on span "I'm melting all over right now" at bounding box center [222, 327] width 104 height 8
type textarea "steady"
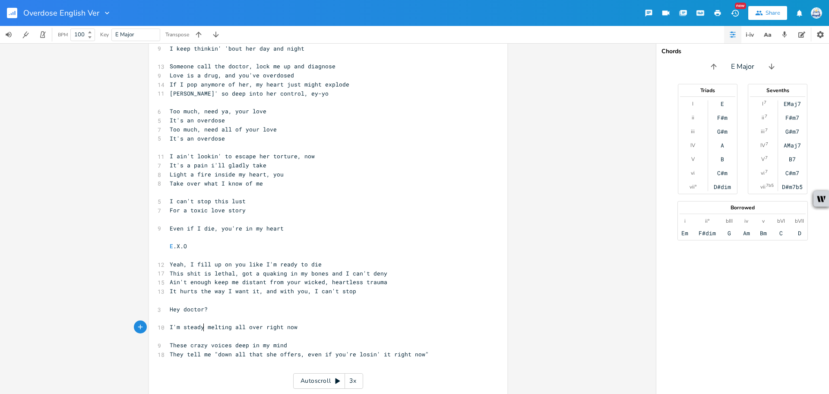
scroll to position [0, 20]
type textarea "all"
drag, startPoint x: 244, startPoint y: 325, endPoint x: 232, endPoint y: 325, distance: 12.1
click at [232, 325] on span "I'm steady melting all over right now" at bounding box center [234, 327] width 128 height 8
type textarea "I'm steady melting over right now"
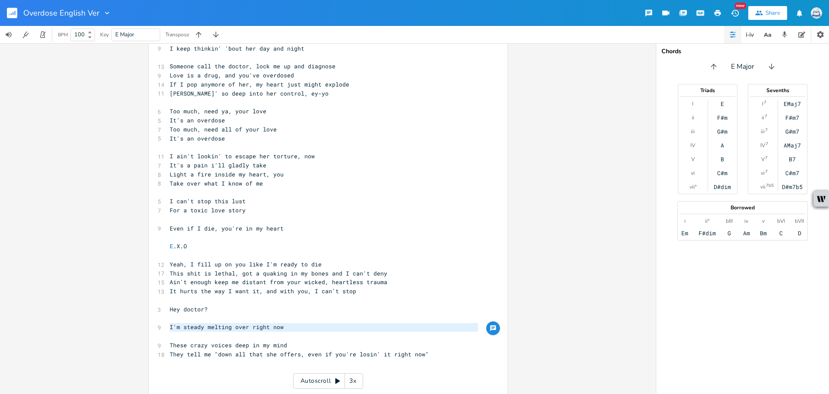
drag, startPoint x: 321, startPoint y: 333, endPoint x: 133, endPoint y: 328, distance: 188.0
click at [133, 328] on div "I'm steady melting over right now x [Addicted to the love granted and taken fro…" at bounding box center [328, 218] width 656 height 350
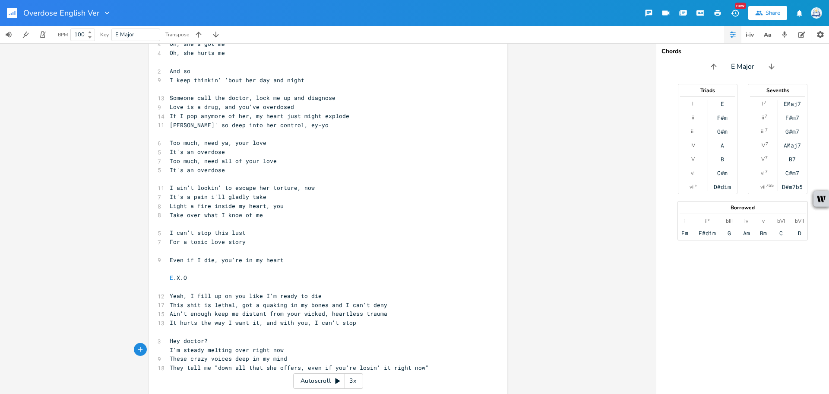
scroll to position [435, 0]
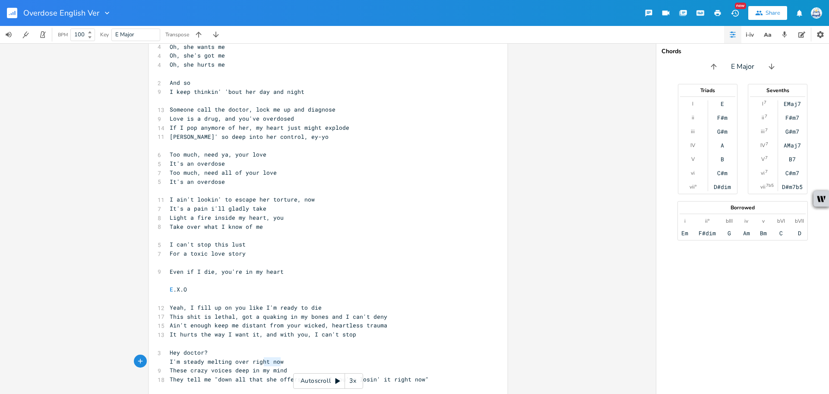
type textarea "I'm steady melting over right now"
drag, startPoint x: 283, startPoint y: 362, endPoint x: 109, endPoint y: 365, distance: 174.5
click at [109, 365] on div "I'm steady melting over right now x [Addicted to the love granted and taken fro…" at bounding box center [328, 218] width 656 height 350
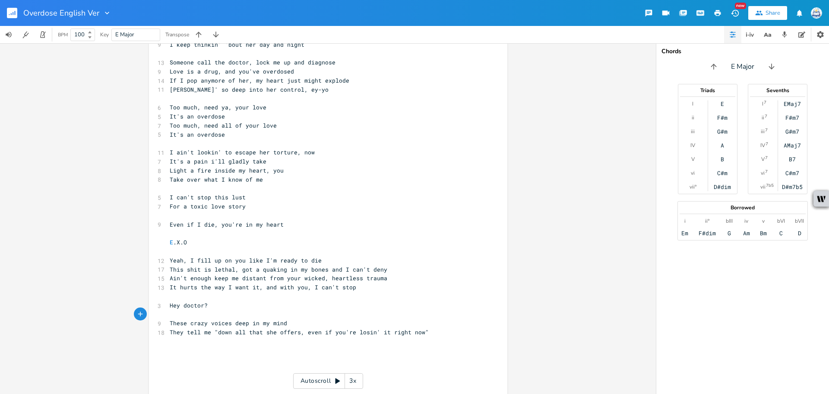
scroll to position [521, 0]
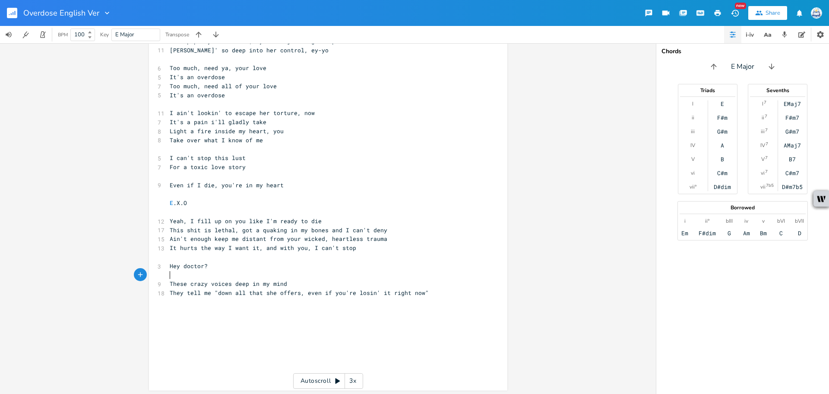
click at [327, 292] on span "They tell me "down all that she offers, even if you're losin' it right now"" at bounding box center [299, 293] width 259 height 8
type textarea "steady"
click at [326, 294] on span "They tell me "down all that she offers, even if steady losin' it right now"" at bounding box center [299, 293] width 259 height 8
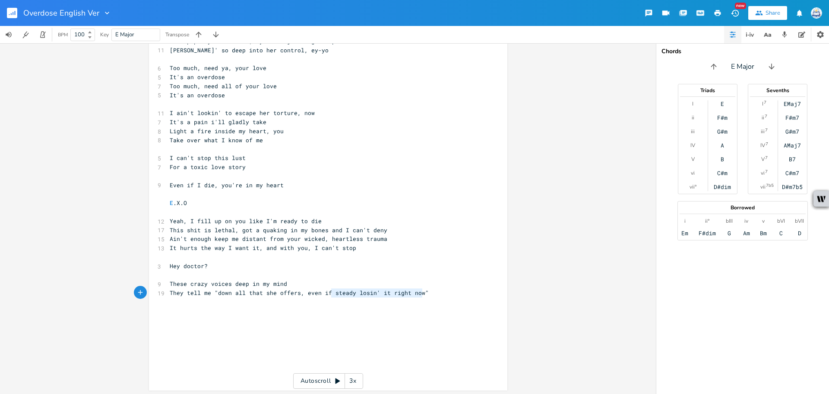
drag, startPoint x: 330, startPoint y: 293, endPoint x: 424, endPoint y: 293, distance: 94.2
click at [424, 293] on pre "They tell me "down all that she offers, even if steady losin' it right now"" at bounding box center [324, 292] width 312 height 9
paste textarea
type textarea "you're"
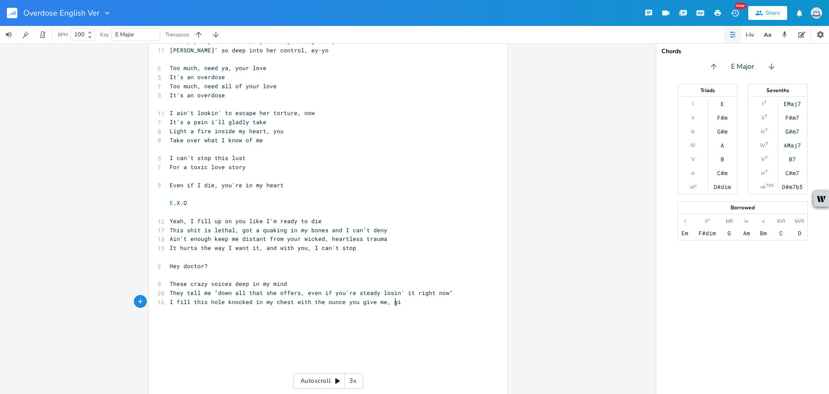
scroll to position [0, 169]
type textarea "I fill this hole knocked in my chest with the ounce you give me, girl"
click at [307, 303] on span "I fill this hole knocked in my chest with the ounce you give me, girl" at bounding box center [289, 302] width 238 height 8
type textarea "all the counces you've given me, girl"
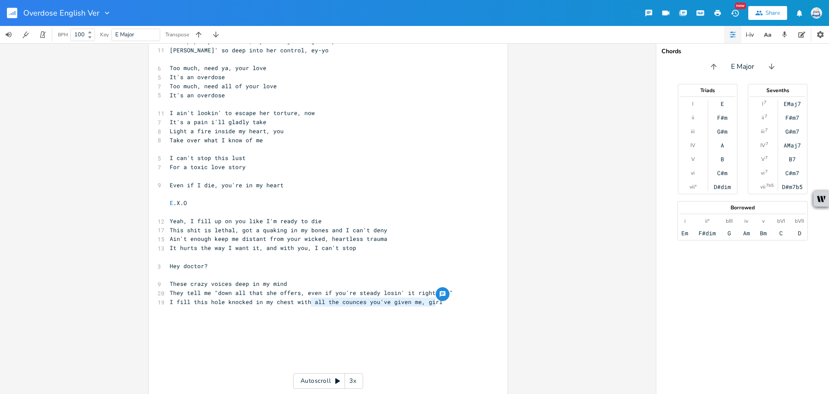
drag, startPoint x: 440, startPoint y: 304, endPoint x: 310, endPoint y: 302, distance: 130.0
click at [310, 302] on pre "I fill this hole knocked in my chest with all the counces you've given me, girl" at bounding box center [324, 301] width 312 height 9
type textarea "the rocks and stones you've thrown me, girl"
type textarea "I't"
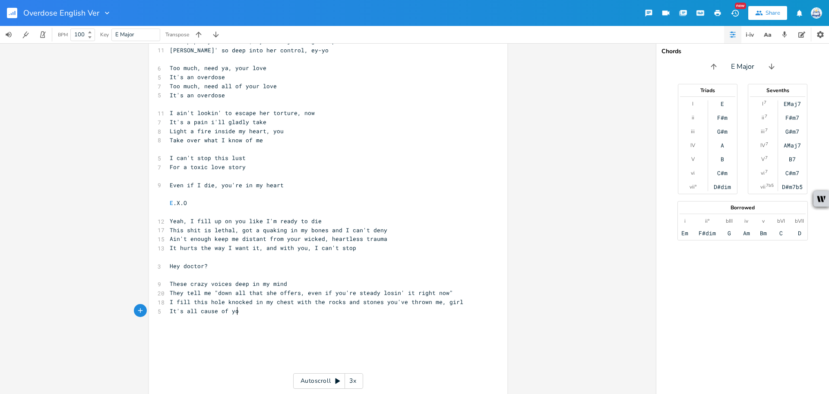
type textarea "t's all cause of you"
drag, startPoint x: 203, startPoint y: 302, endPoint x: 197, endPoint y: 302, distance: 5.6
click at [197, 302] on span "I fill this hole knocked in my chest with the rocks and stones you've thrown me…" at bounding box center [317, 302] width 294 height 8
type textarea "at"
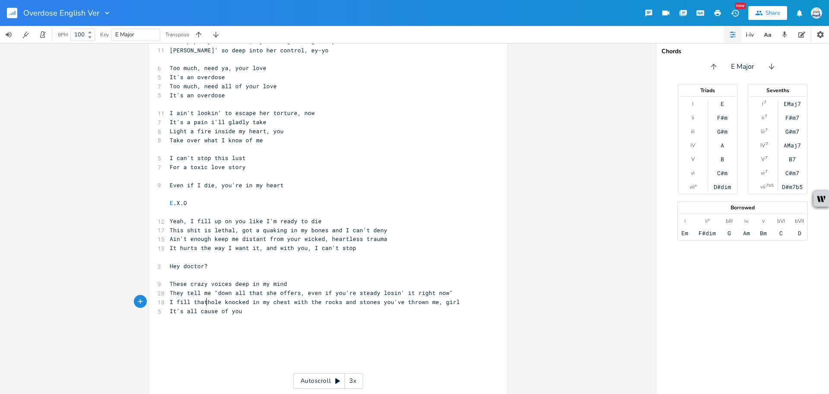
scroll to position [0, 5]
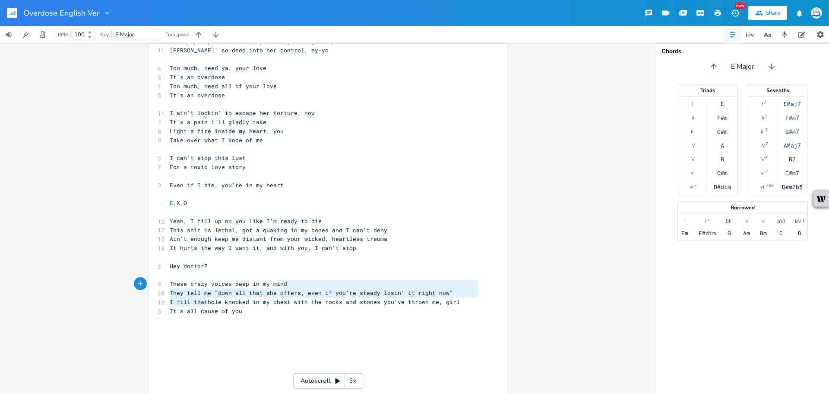
type textarea "hole knocked in my chest with the rocks and stones you've thrown me, girl"
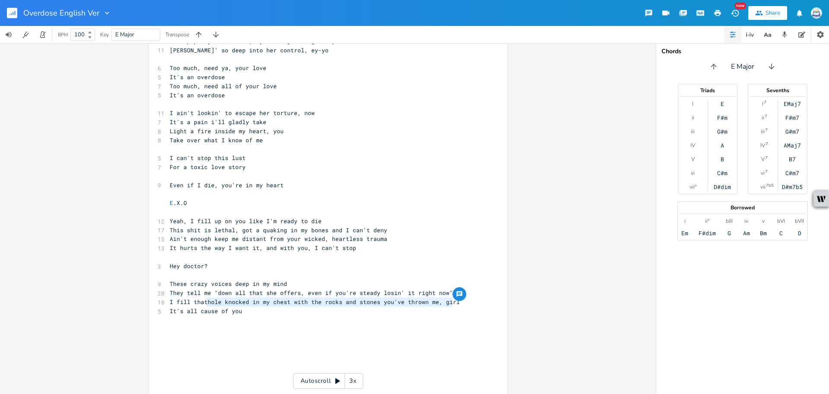
drag, startPoint x: 204, startPoint y: 302, endPoint x: 478, endPoint y: 298, distance: 273.5
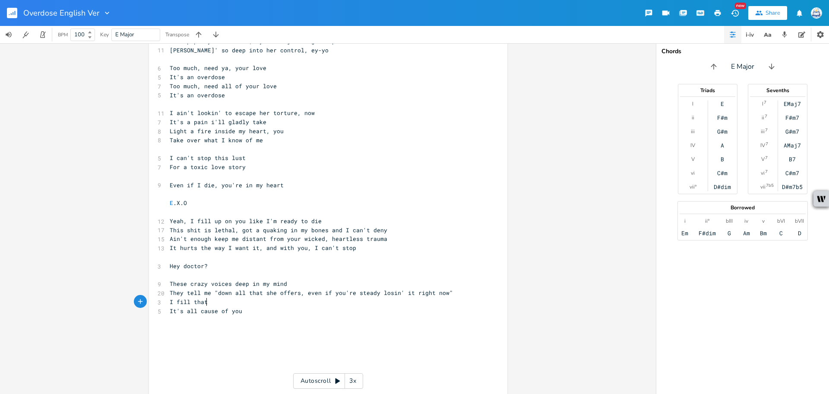
scroll to position [0, 2]
paste textarea
click at [457, 328] on pre "​" at bounding box center [324, 328] width 312 height 9
click at [457, 291] on pre "They tell me "down all that she offers, even if you're steady losin' it right n…" at bounding box center [324, 292] width 312 height 9
type textarea "Fe"
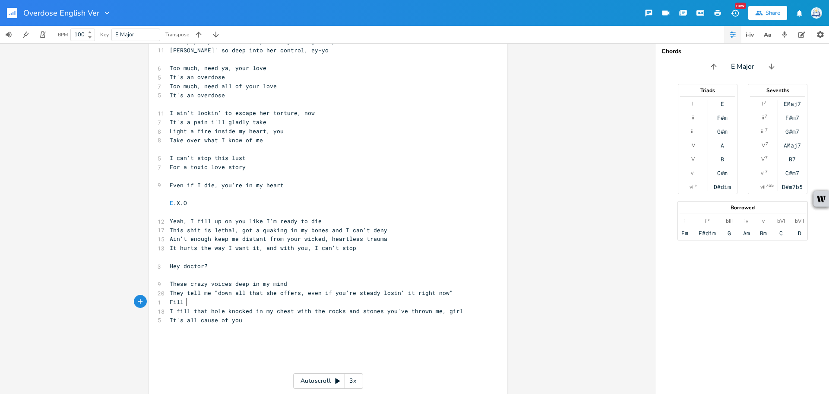
type textarea "ill h"
type textarea "the emptiness inside me t"
type textarea "with the"
type textarea "s"
type textarea "st"
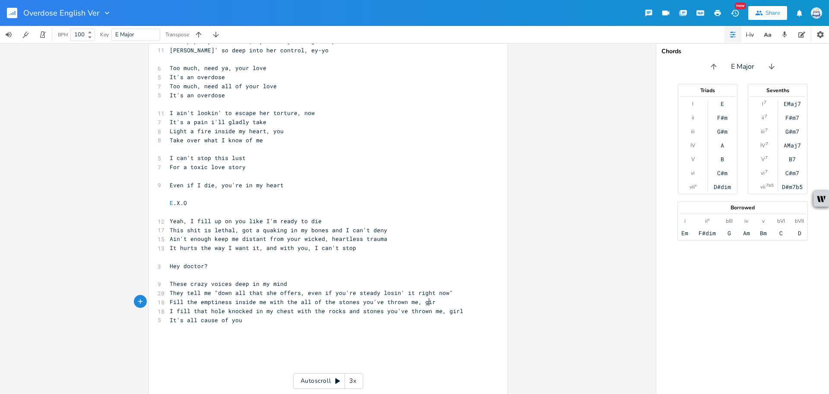
scroll to position [0, 100]
type textarea "all of the stones you've thrown me, girl"
type textarea "I fill that hole knocked in my chest with the rocks and stones you've thrown me…"
drag, startPoint x: 456, startPoint y: 308, endPoint x: 148, endPoint y: 308, distance: 308.0
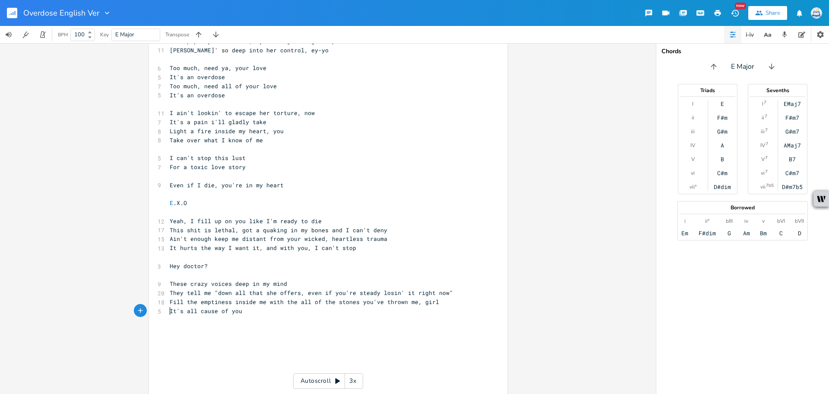
click at [170, 310] on span "It's all cause of you" at bounding box center [206, 311] width 73 height 8
type textarea "And"
type textarea "all cause of you"
drag, startPoint x: 238, startPoint y: 311, endPoint x: 184, endPoint y: 311, distance: 54.0
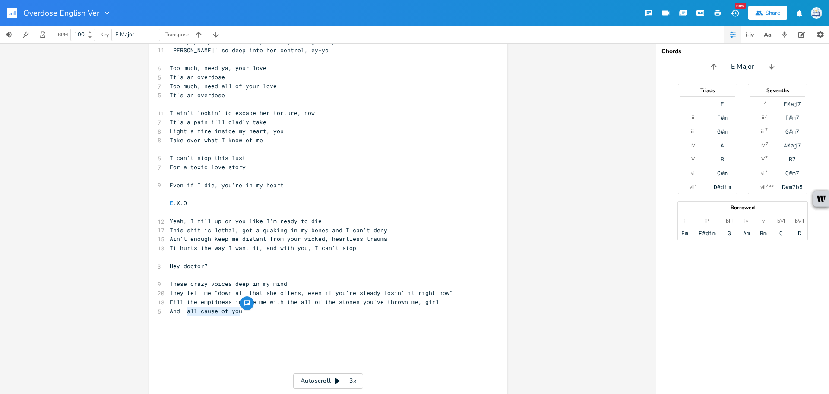
click at [184, 311] on pre "And all cause of you" at bounding box center [324, 310] width 312 height 9
type textarea "it's all"
paste textarea ","
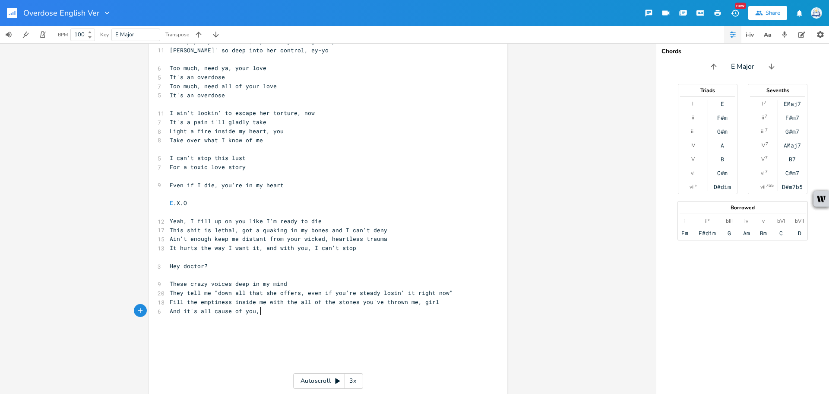
type textarea ","
click at [294, 303] on span "Fill the emptiness inside me with the all of the stones you've thrown me, girl" at bounding box center [305, 302] width 270 height 8
click at [296, 309] on pre "And it's all cause of you," at bounding box center [324, 310] width 312 height 9
type textarea "that my hunger is"
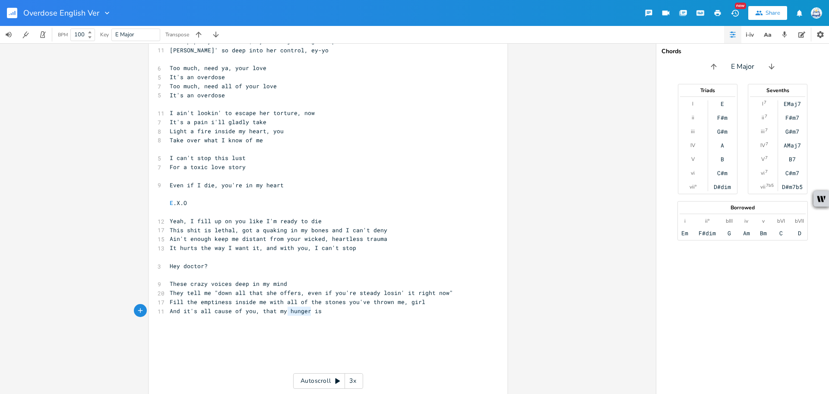
drag, startPoint x: 308, startPoint y: 311, endPoint x: 286, endPoint y: 312, distance: 22.1
click at [286, 312] on span "And it's all cause of you, that my hunger is" at bounding box center [246, 311] width 152 height 8
type textarea "craving is immortal"
click at [420, 307] on pre "And it's all cause of you, that my craving is immortal" at bounding box center [324, 310] width 312 height 9
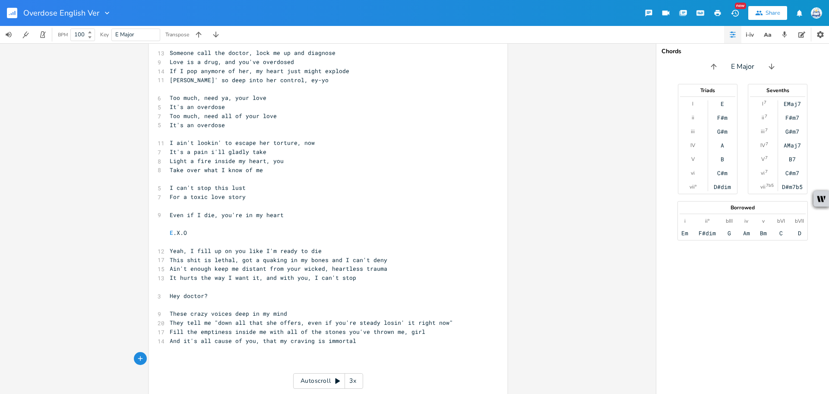
scroll to position [478, 0]
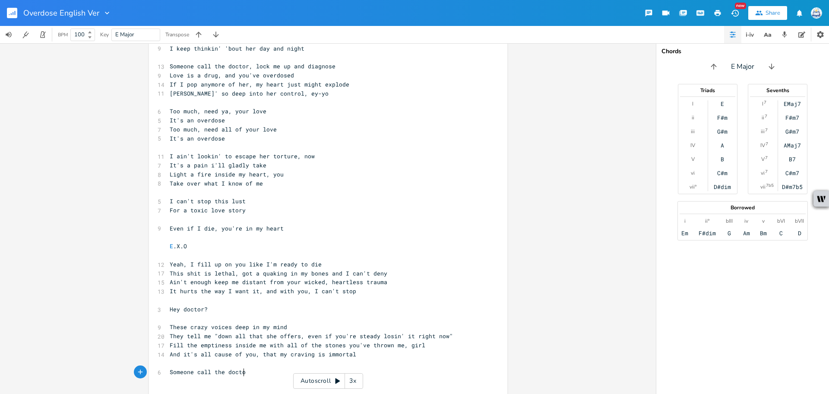
type textarea "Someone call the doctor"
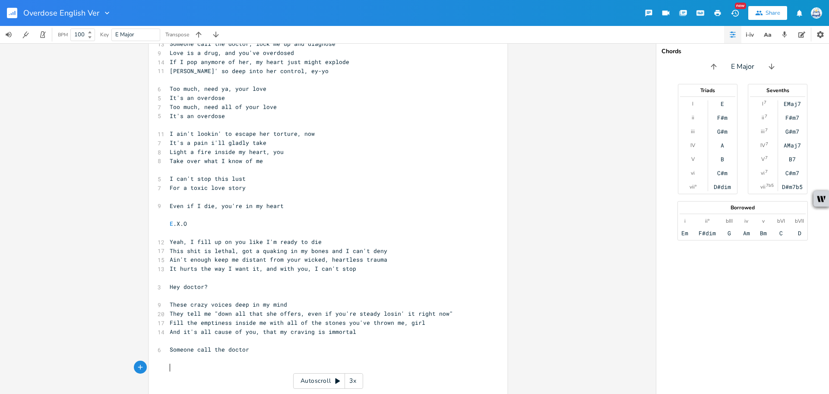
click at [255, 342] on pre "​" at bounding box center [324, 340] width 312 height 9
click at [257, 350] on pre "Someone call the doctor" at bounding box center [324, 349] width 312 height 9
type textarea ", this addiction cannot"
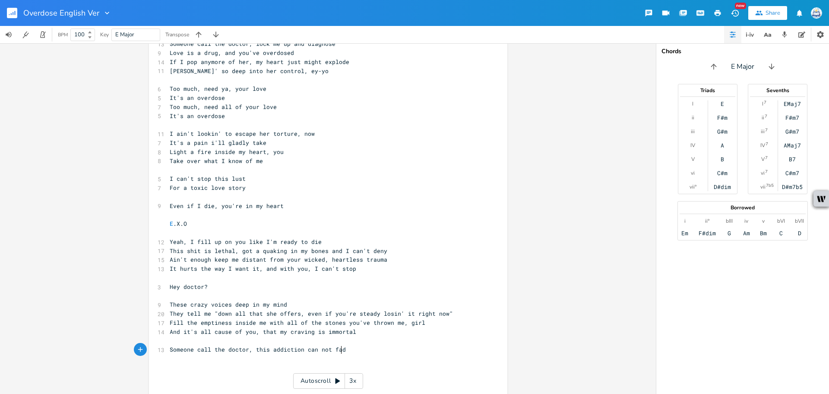
type textarea "not fade"
type textarea "Silence the voice that's caused all my pain (Tsk"
type textarea "e"
type textarea "ake it away("
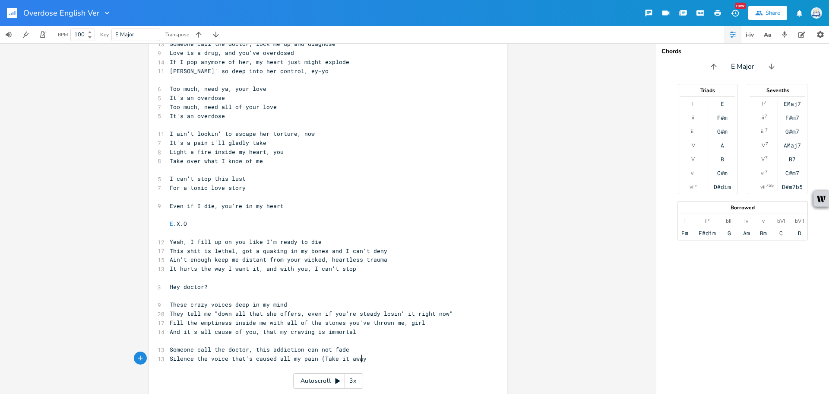
scroll to position [0, 30]
type textarea ")"
type textarea "Lov"
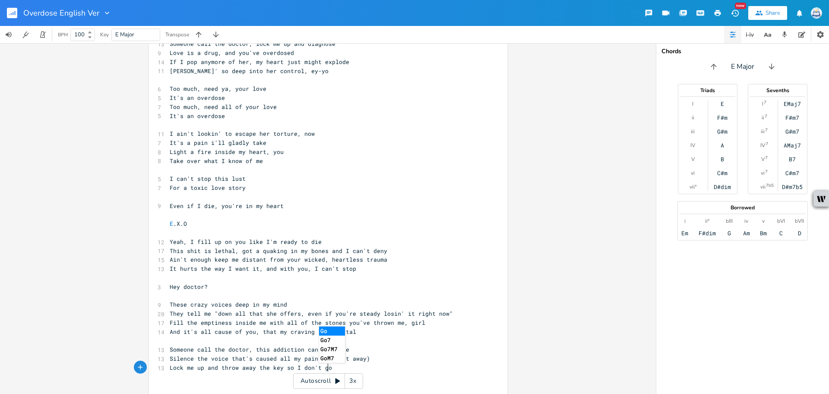
type textarea "ck me up and throw away the key so I don't go"
type textarea "(Hey)"
type textarea "Right back to that"
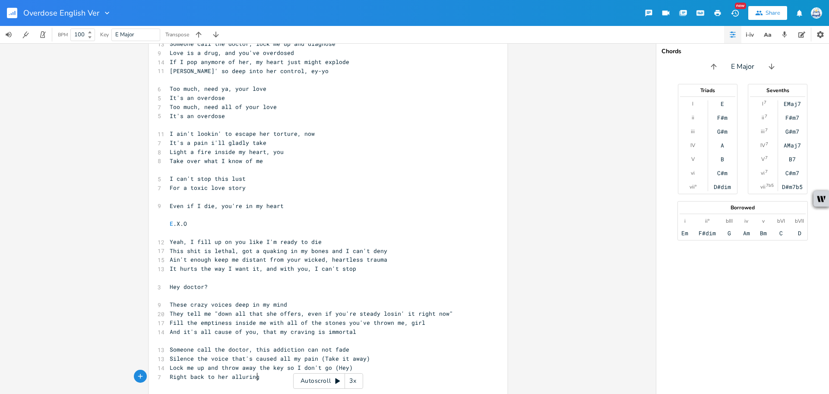
scroll to position [0, 31]
type textarea "her alluring"
type textarea "luring"
drag, startPoint x: 267, startPoint y: 376, endPoint x: 233, endPoint y: 378, distance: 33.8
click at [233, 378] on pre "Right back to her alluring" at bounding box center [324, 376] width 312 height 9
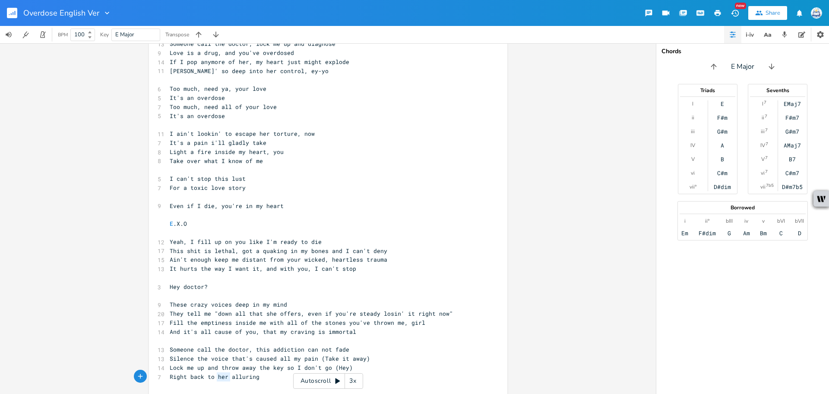
drag, startPoint x: 227, startPoint y: 377, endPoint x: 213, endPoint y: 375, distance: 14.0
click at [213, 375] on span "Right back to her alluring" at bounding box center [215, 376] width 90 height 8
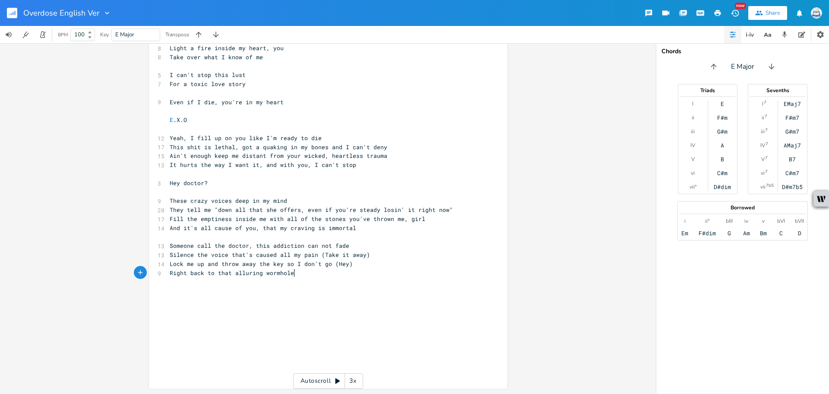
type textarea "that alluring wormhole"
drag, startPoint x: 326, startPoint y: 261, endPoint x: 318, endPoint y: 264, distance: 8.1
click at [318, 264] on span "Lock me up and throw away the key so I don't go (Hey)" at bounding box center [261, 264] width 183 height 8
type textarea "fall (Hey_"
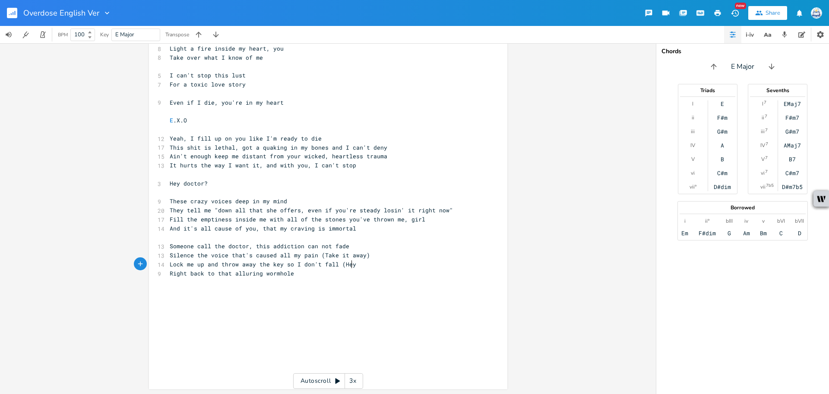
scroll to position [0, 2]
type textarea ")"
drag, startPoint x: 305, startPoint y: 276, endPoint x: 232, endPoint y: 272, distance: 73.5
click at [232, 272] on pre "Right back to that alluring wormhole" at bounding box center [324, 273] width 312 height 9
type textarea "trap I call home eh-oh"
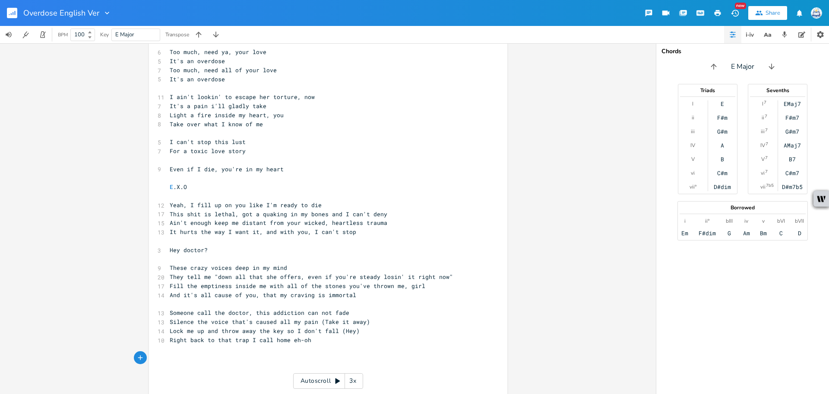
scroll to position [474, 0]
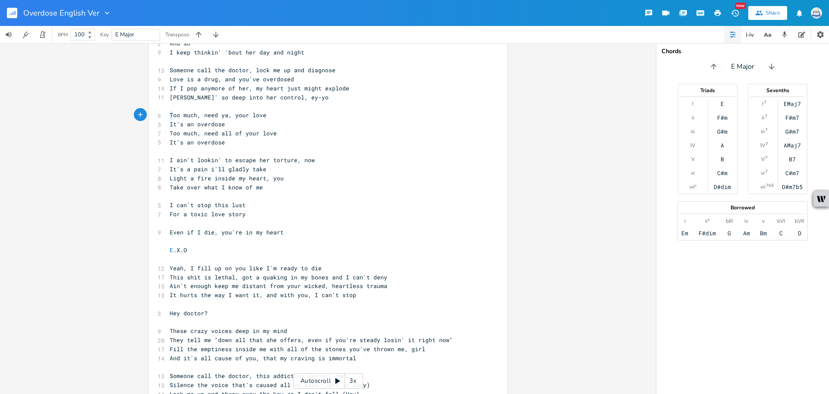
type textarea "Too much, need ya, your love It's an overdose Too much, need all of your love I…"
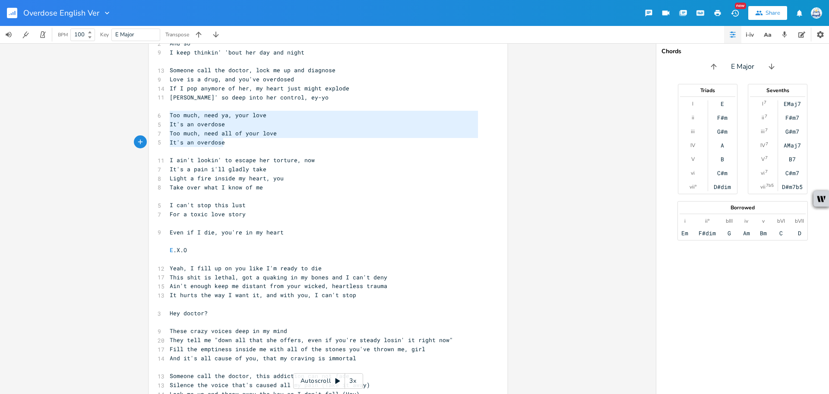
drag, startPoint x: 166, startPoint y: 118, endPoint x: 233, endPoint y: 144, distance: 71.4
click at [233, 144] on div "[Addicted to the love granted and taken from an awful lover] 9 prove that I can…" at bounding box center [324, 57] width 312 height 934
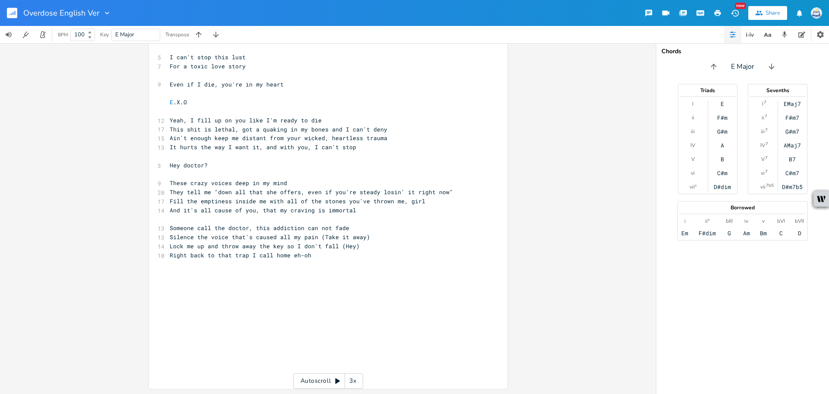
click at [210, 274] on pre "​" at bounding box center [324, 272] width 312 height 9
paste textarea
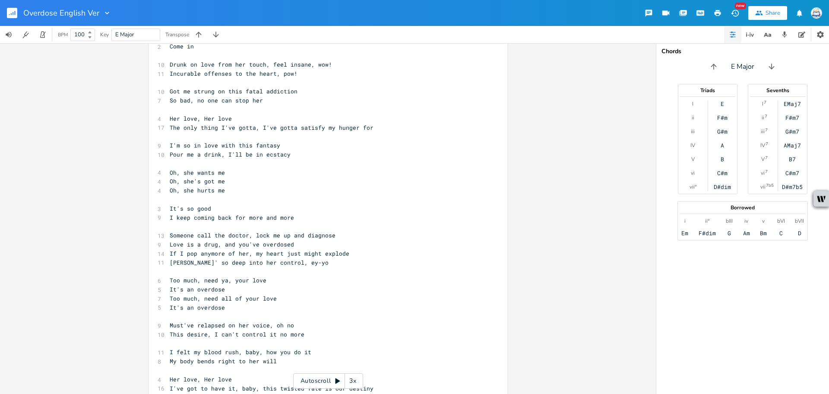
scroll to position [17, 0]
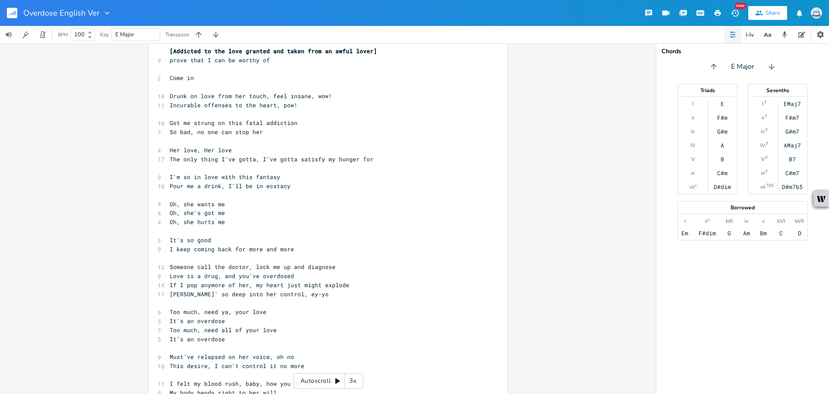
click at [460, 124] on pre "Got me strung on this fatal addiction" at bounding box center [324, 122] width 312 height 9
type textarea "prove that I can be worthy of"
drag, startPoint x: 276, startPoint y: 60, endPoint x: 162, endPoint y: 61, distance: 113.6
click at [338, 130] on pre "So bad, no one can stop her" at bounding box center [324, 131] width 312 height 9
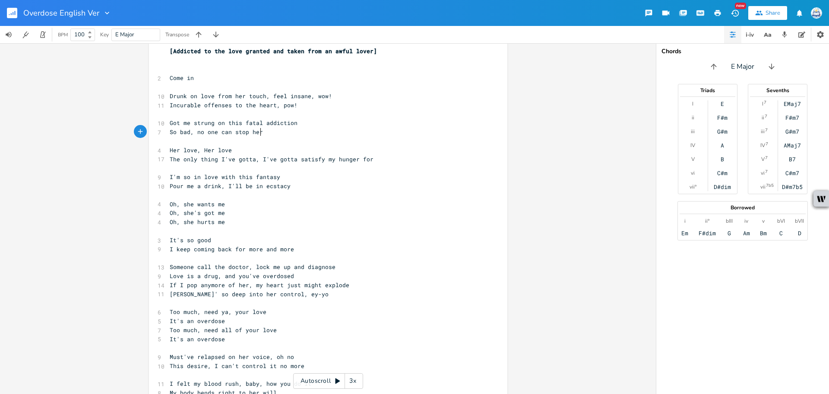
click at [168, 54] on pre "[Addicted to the love granted and taken from an awful lover]" at bounding box center [324, 51] width 312 height 9
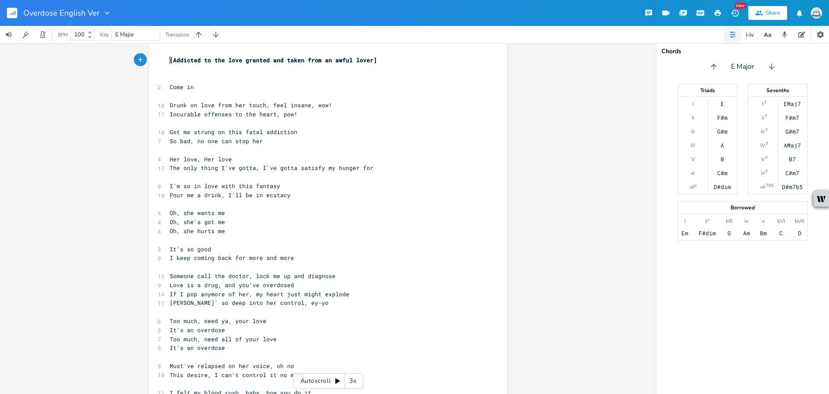
click at [329, 188] on pre "I'm so in love with this fantasy" at bounding box center [324, 185] width 312 height 9
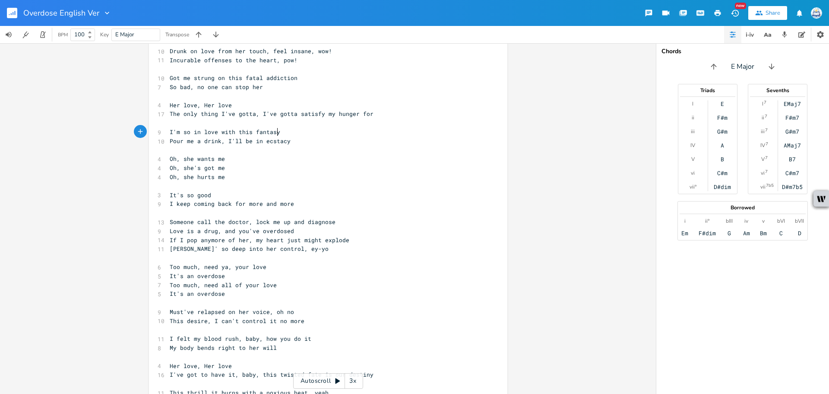
scroll to position [86, 0]
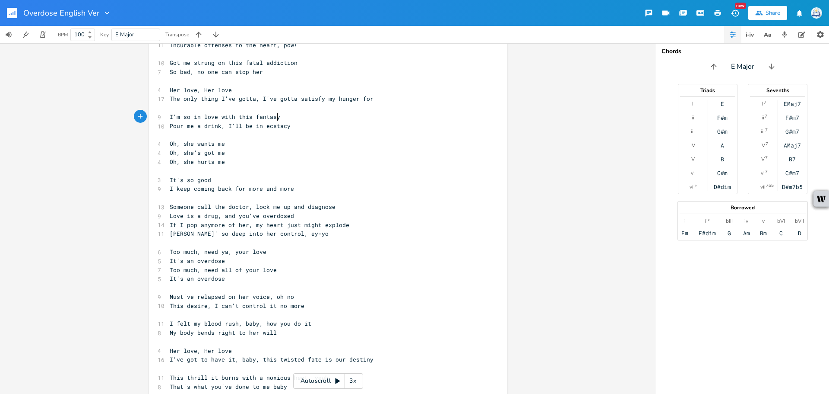
click at [339, 295] on pre "Must've relapsed on her voice, oh no" at bounding box center [324, 296] width 312 height 9
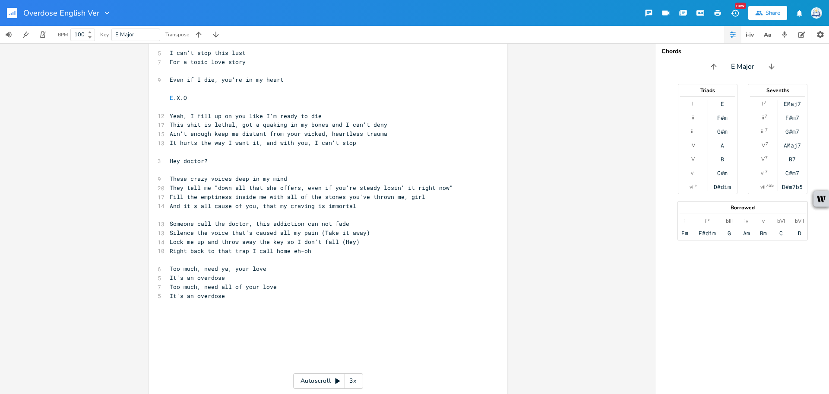
scroll to position [648, 0]
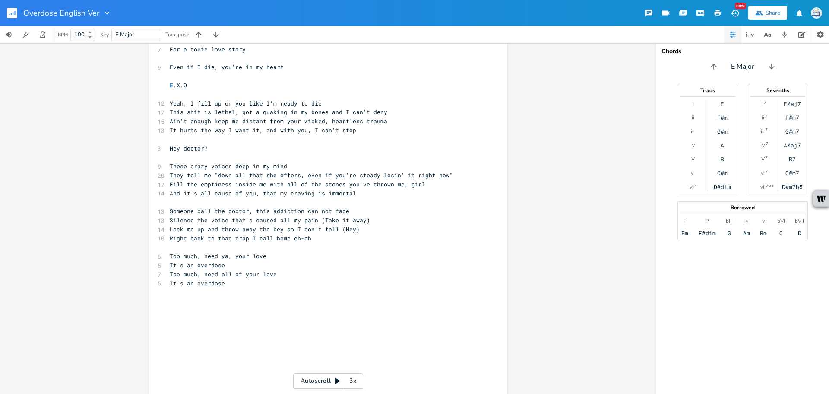
click at [359, 190] on pre "And it's all cause of you, that my craving is immortal" at bounding box center [324, 193] width 312 height 9
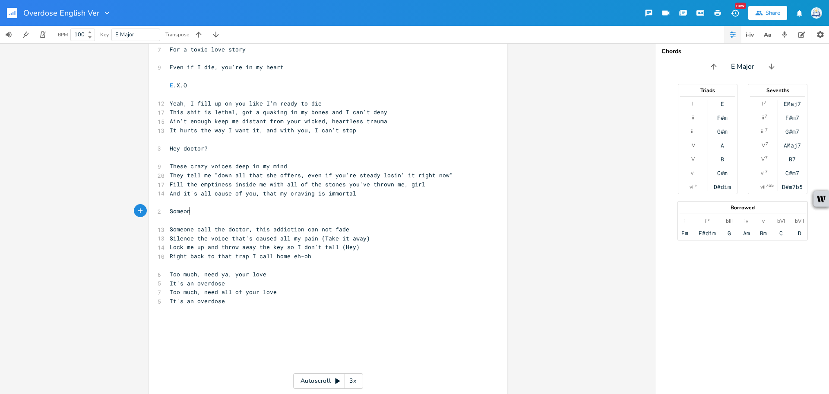
type textarea "Someone"
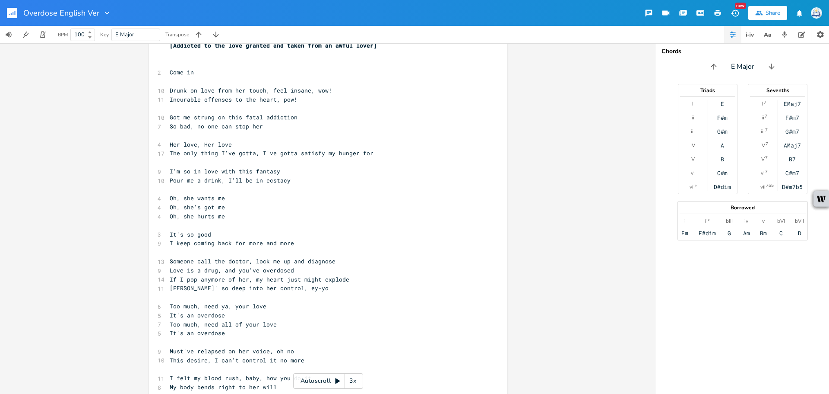
scroll to position [0, 0]
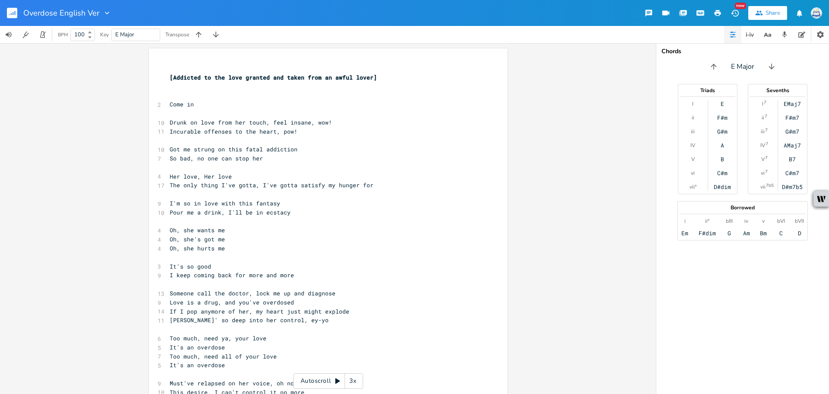
type textarea "one call the doctor"
click at [230, 90] on pre "​" at bounding box center [324, 86] width 312 height 9
type textarea "a"
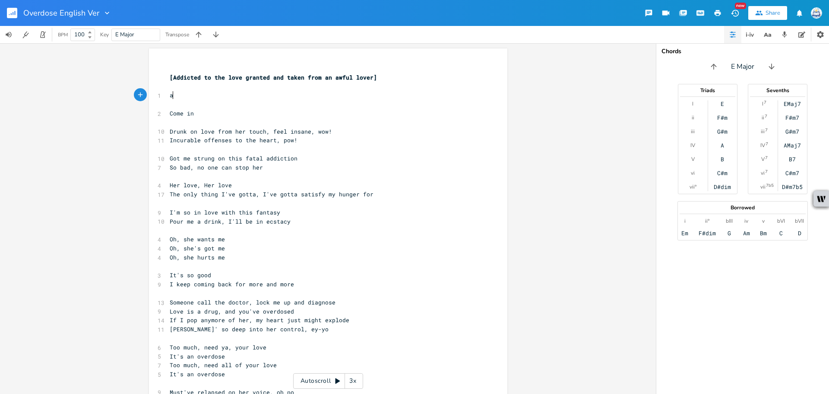
scroll to position [0, 3]
type textarea "[fIN"
type textarea "Finished this one day]"
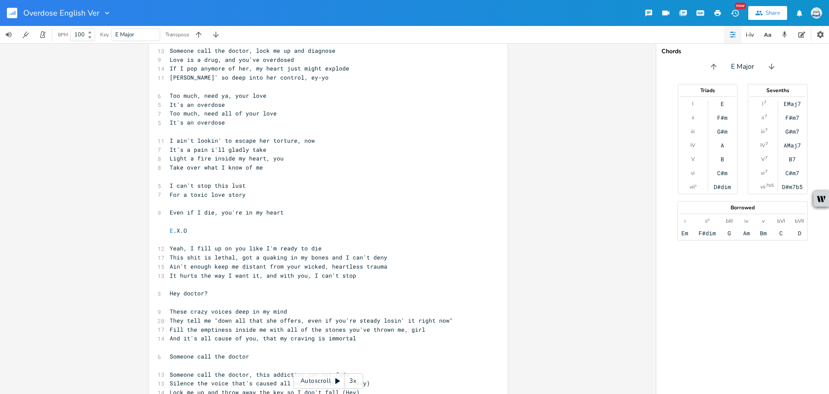
scroll to position [562, 0]
